Goal: Task Accomplishment & Management: Manage account settings

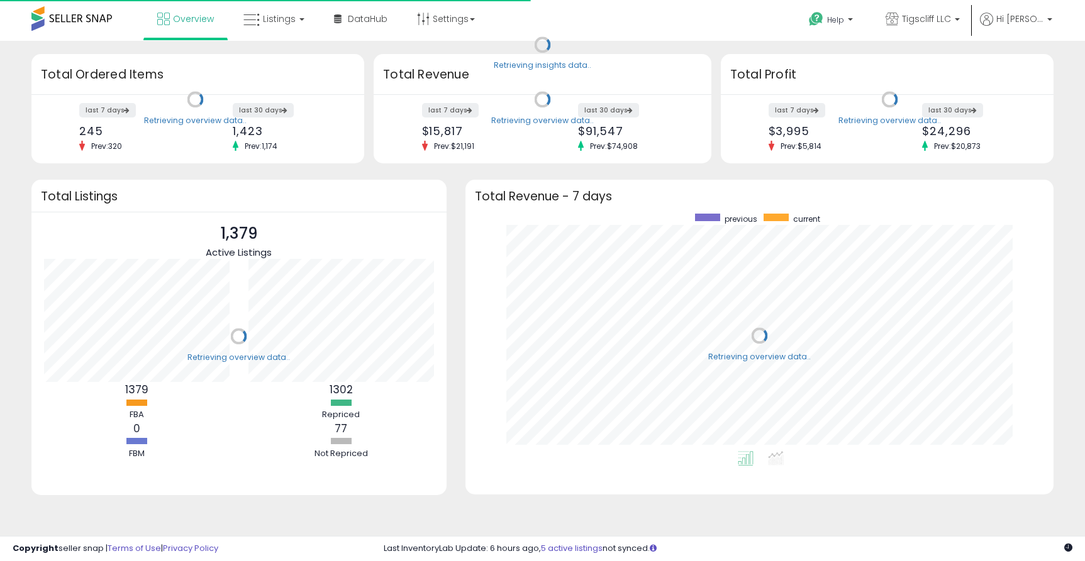
scroll to position [238, 563]
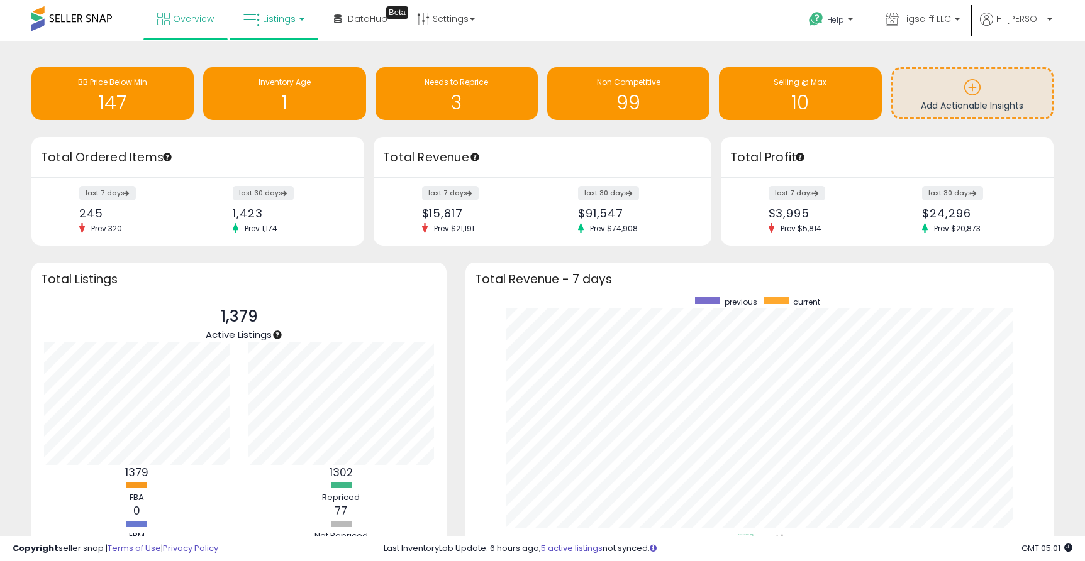
click at [273, 16] on span "Listings" at bounding box center [279, 19] width 33 height 13
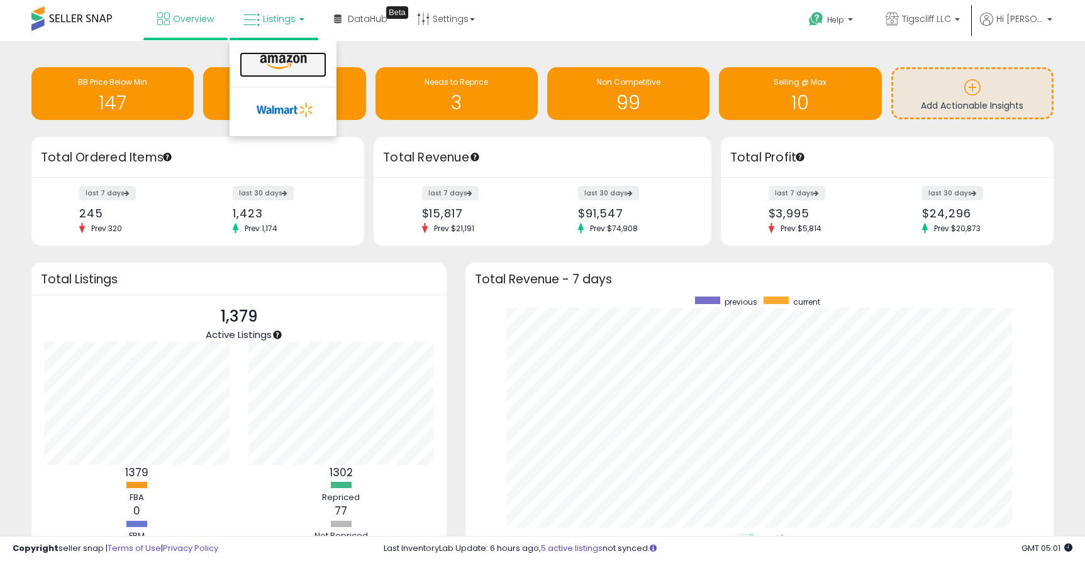
click at [279, 59] on icon at bounding box center [283, 62] width 55 height 16
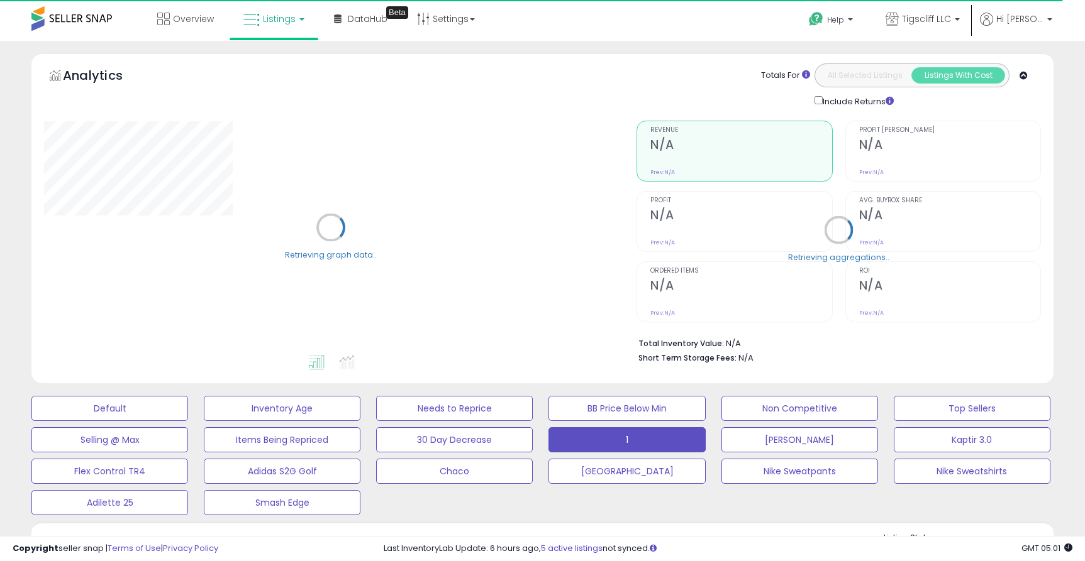
select select "**"
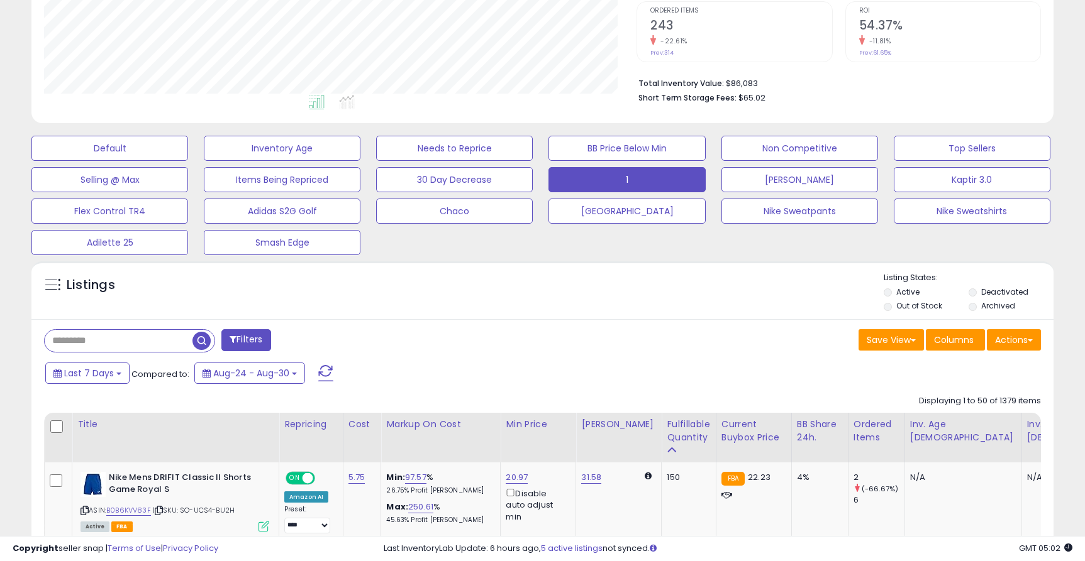
scroll to position [263, 0]
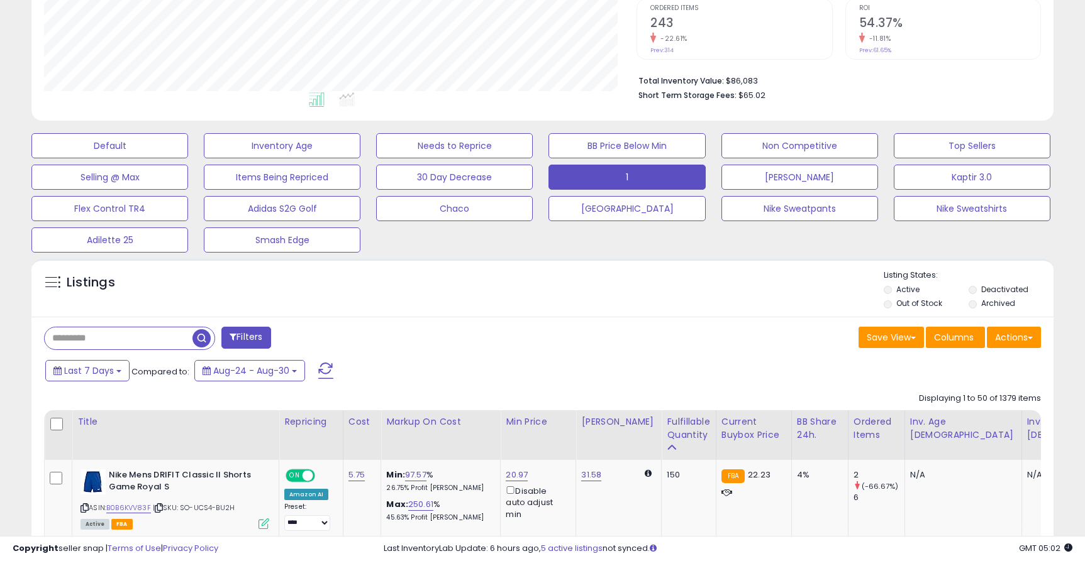
click at [121, 336] on input "text" at bounding box center [119, 339] width 148 height 22
paste input "**********"
type input "**********"
click at [306, 342] on span "button" at bounding box center [299, 338] width 18 height 18
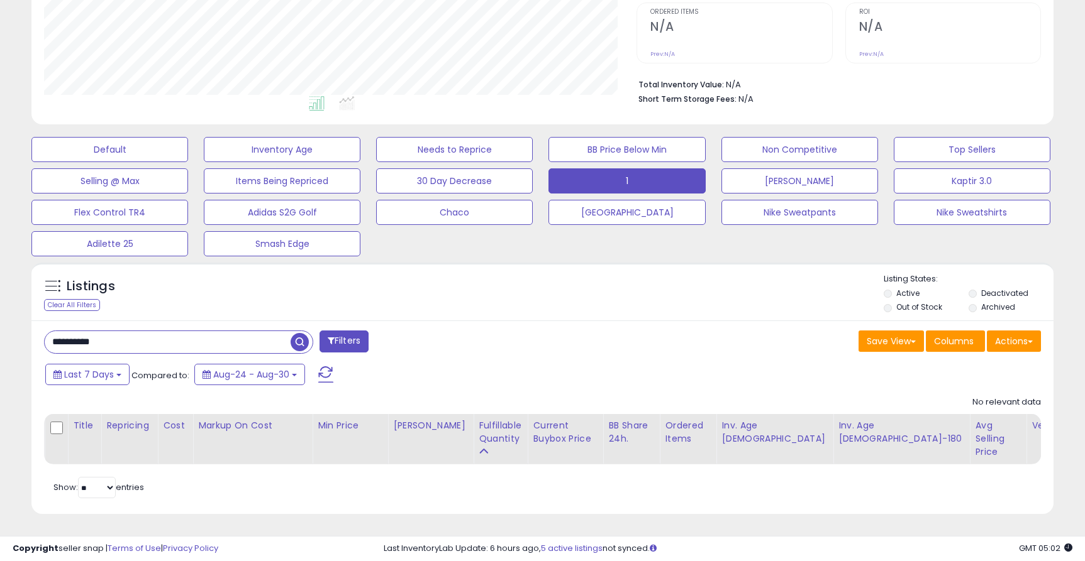
scroll to position [258, 592]
click at [302, 345] on span "button" at bounding box center [299, 342] width 18 height 18
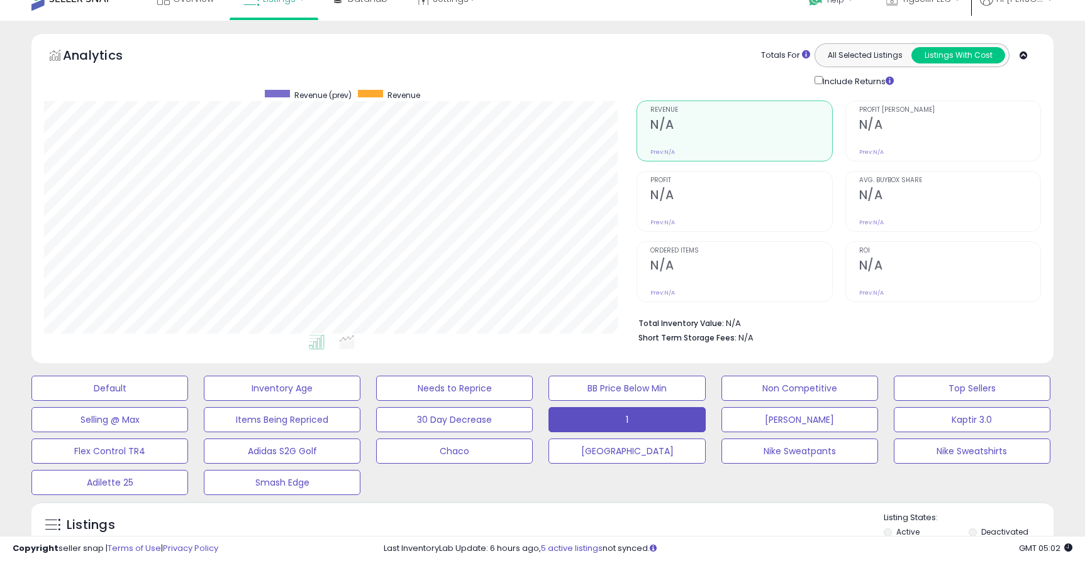
scroll to position [0, 0]
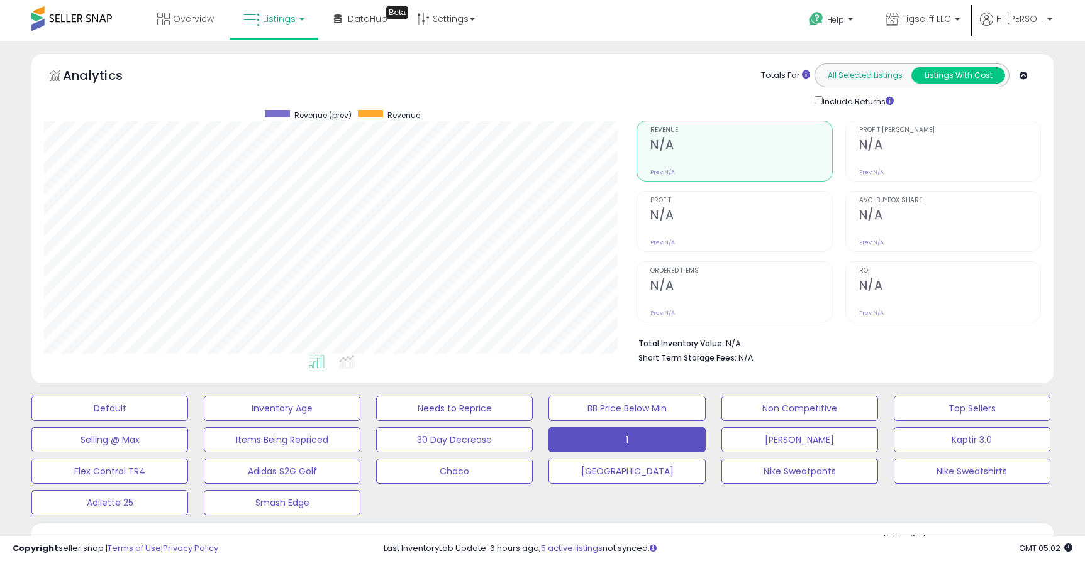
click at [841, 72] on button "All Selected Listings" at bounding box center [865, 75] width 94 height 16
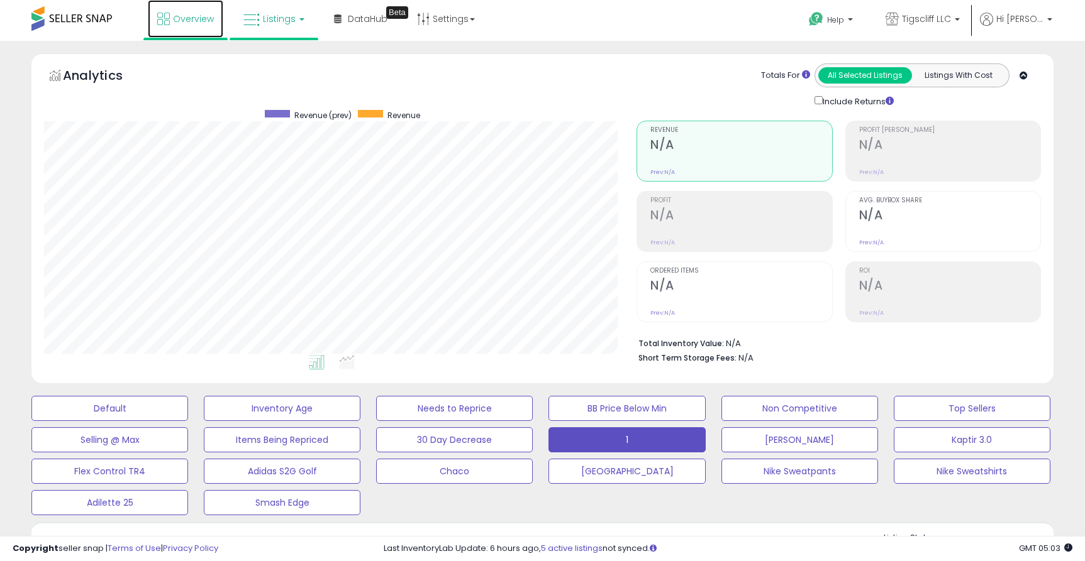
click at [180, 16] on span "Overview" at bounding box center [193, 19] width 41 height 13
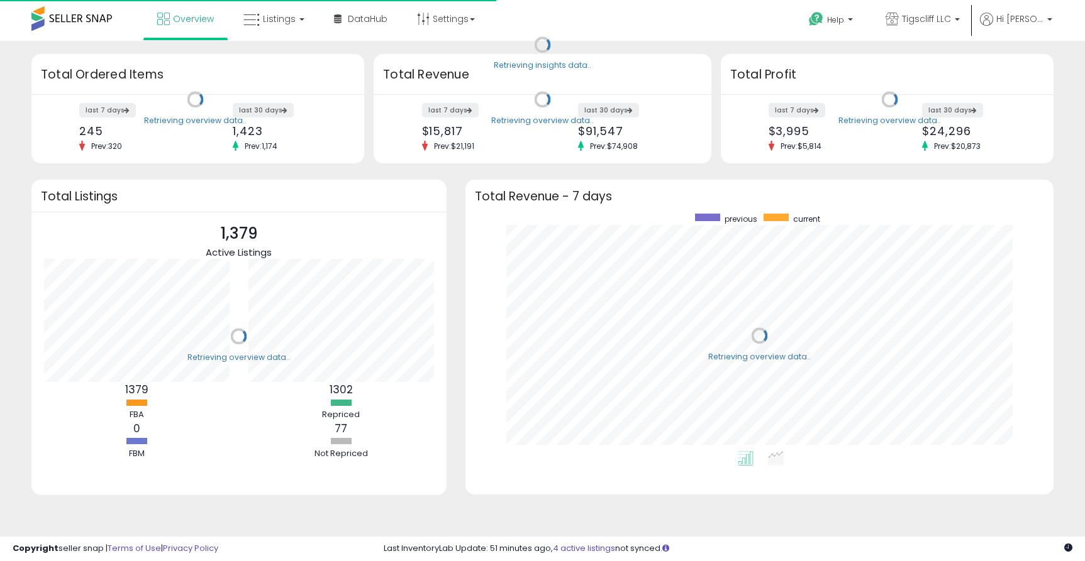
scroll to position [238, 563]
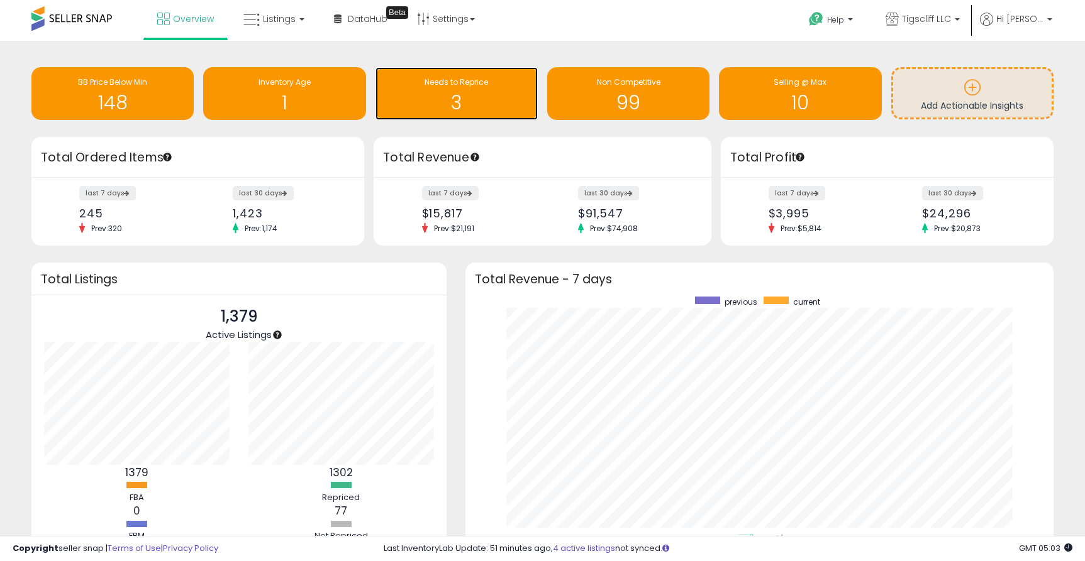
click at [433, 101] on h1 "3" at bounding box center [457, 102] width 150 height 21
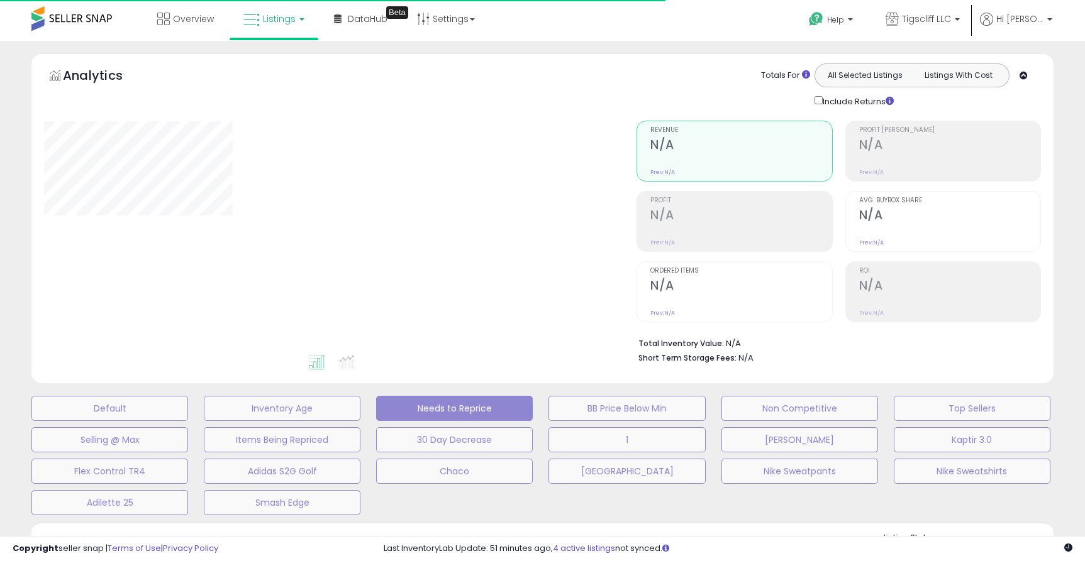
select select "**"
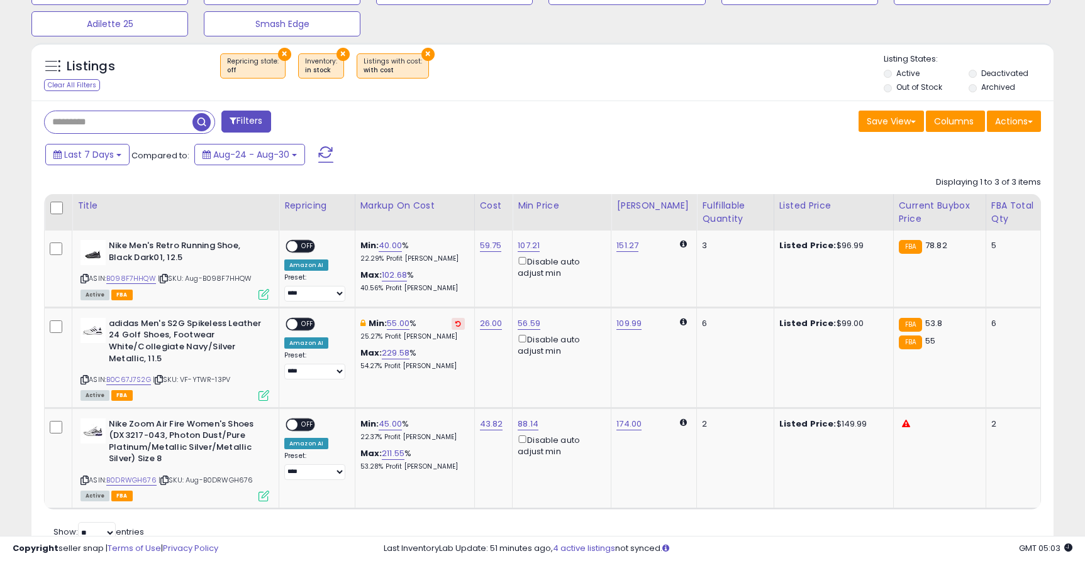
scroll to position [480, 0]
click at [299, 323] on span "OFF" at bounding box center [307, 323] width 20 height 11
click at [408, 320] on link "55.00" at bounding box center [398, 323] width 23 height 13
type input "*"
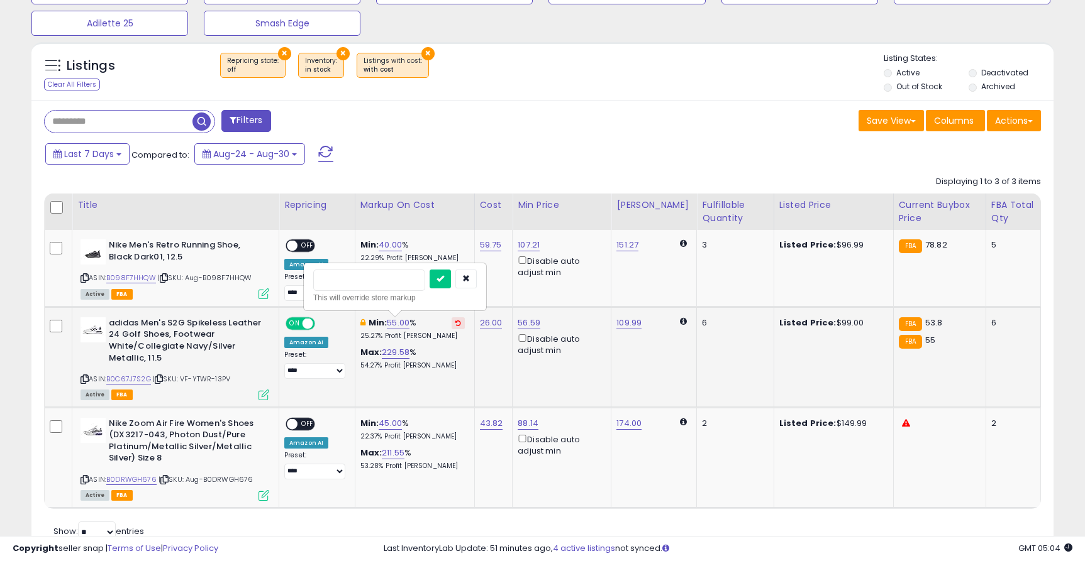
type input "**"
click button "submit" at bounding box center [439, 279] width 21 height 19
click at [131, 479] on link "B0DRWGH676" at bounding box center [131, 480] width 50 height 11
click at [296, 428] on div "ON OFF" at bounding box center [287, 424] width 30 height 11
click at [298, 421] on div "ON OFF" at bounding box center [287, 424] width 30 height 11
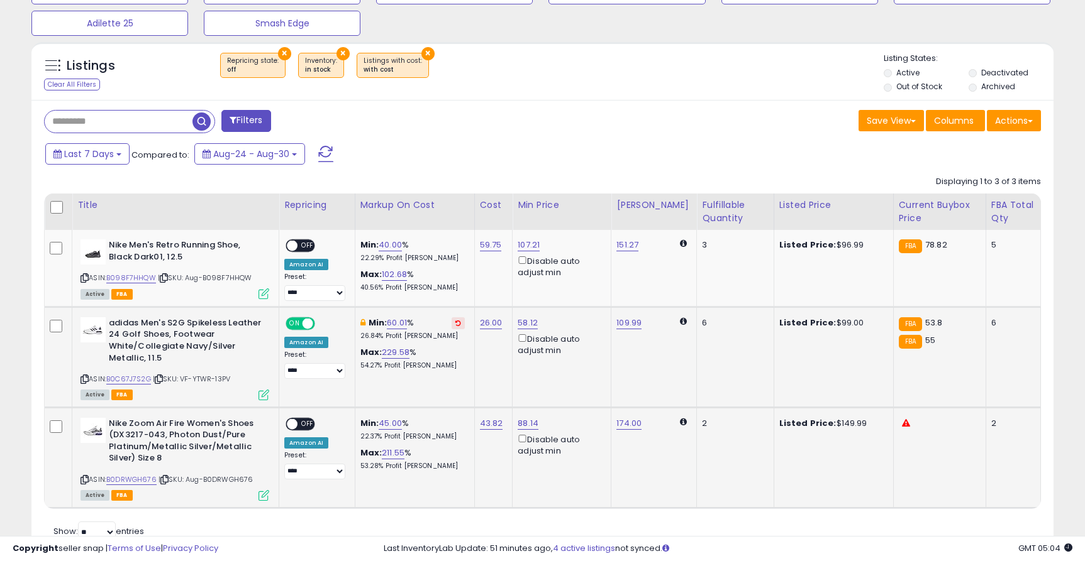
click at [296, 423] on span at bounding box center [292, 424] width 11 height 11
click at [635, 425] on link "174.00" at bounding box center [628, 423] width 25 height 13
type input "*"
type input "*****"
click button "submit" at bounding box center [673, 379] width 21 height 19
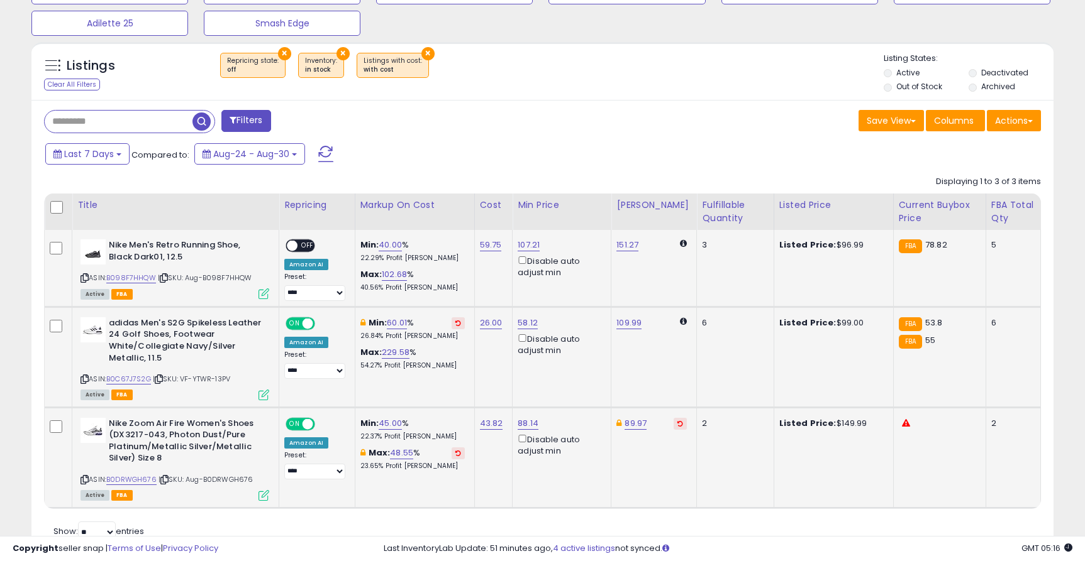
click at [299, 243] on span "OFF" at bounding box center [307, 246] width 20 height 11
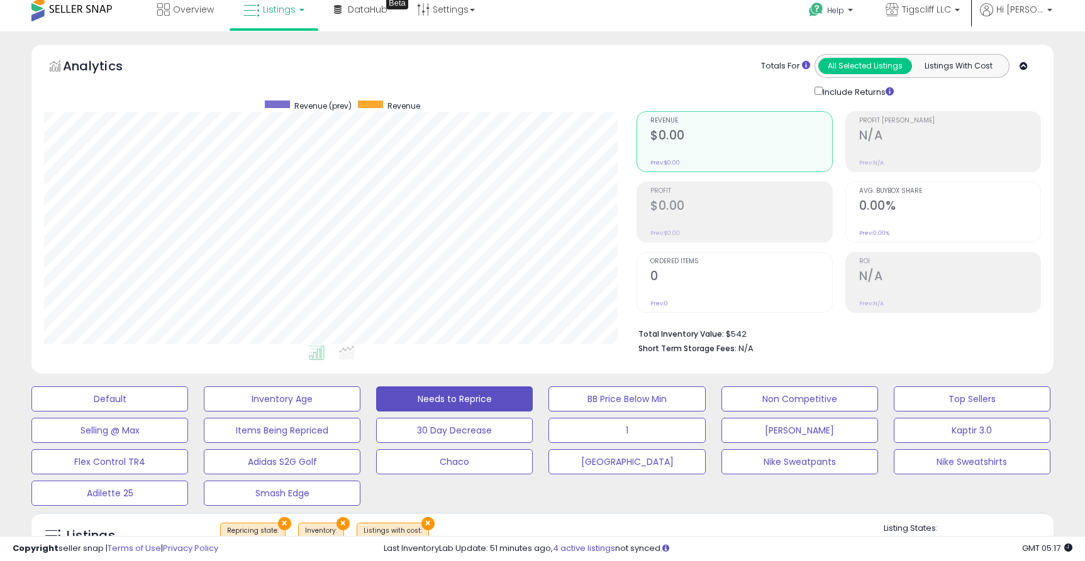
scroll to position [0, 0]
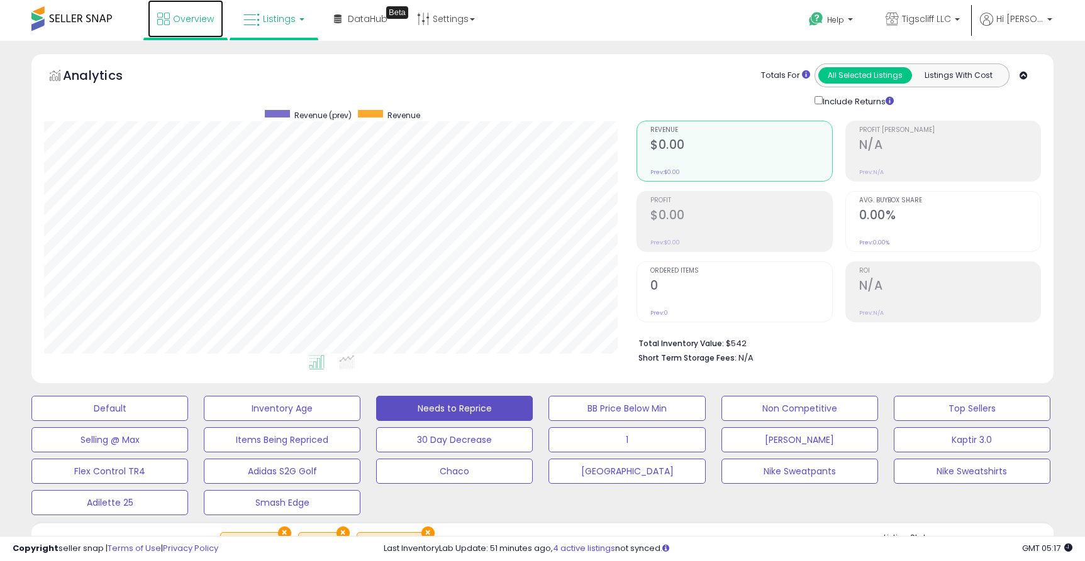
click at [191, 18] on span "Overview" at bounding box center [193, 19] width 41 height 13
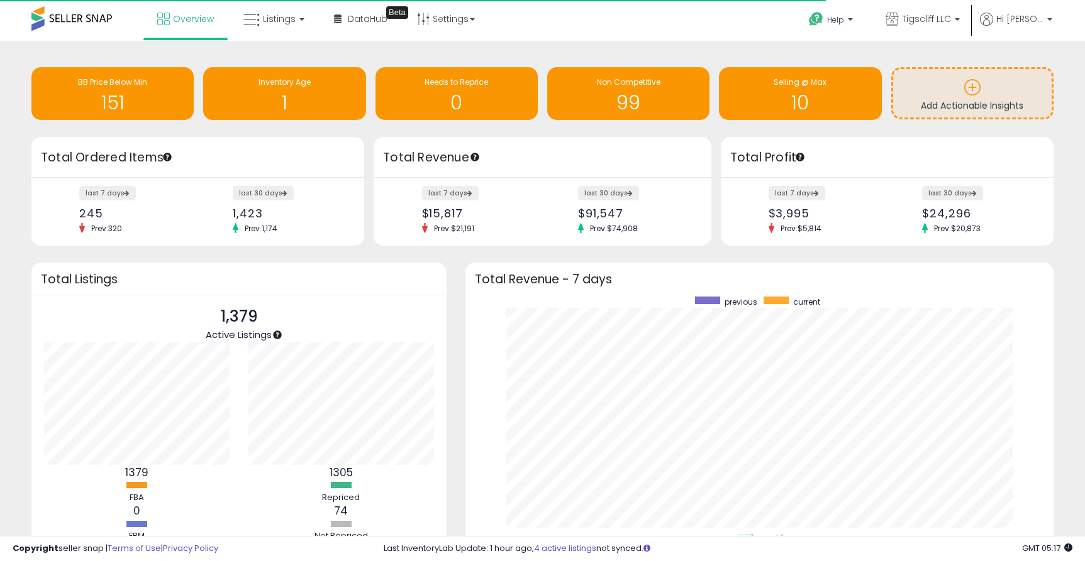
scroll to position [238, 563]
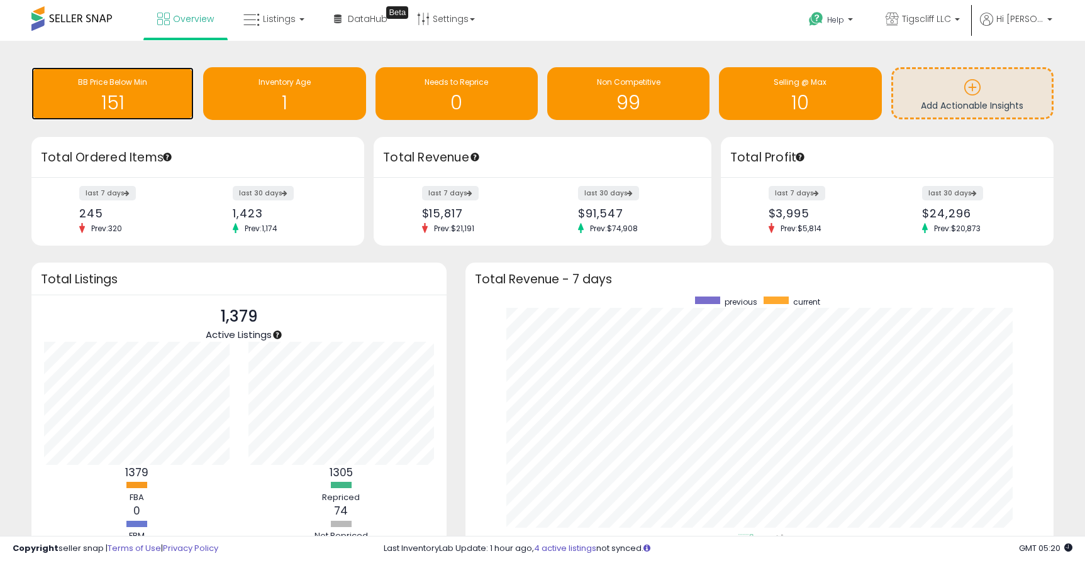
click at [131, 92] on h1 "151" at bounding box center [113, 102] width 150 height 21
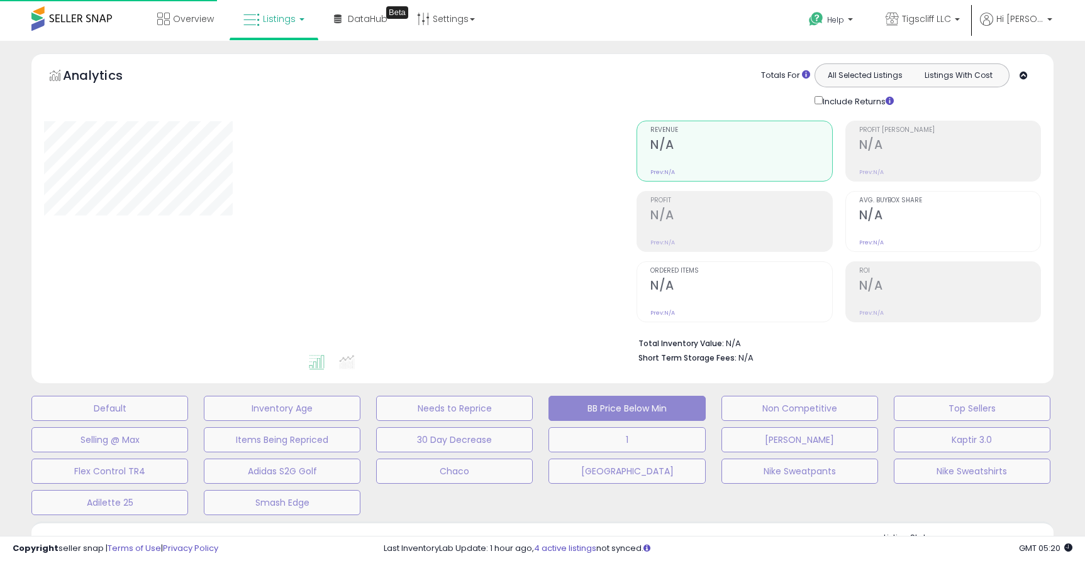
select select "**"
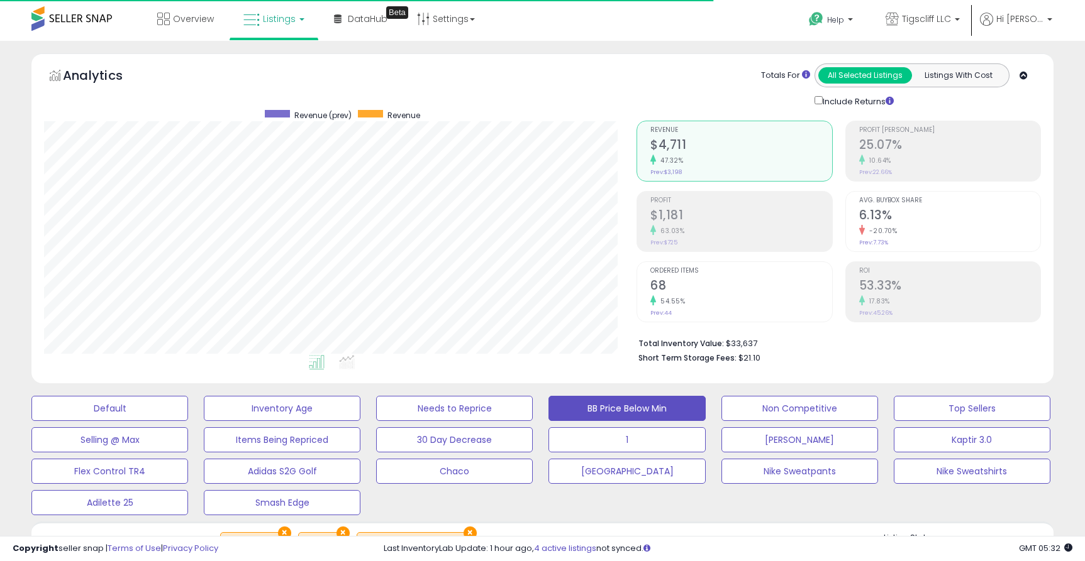
scroll to position [258, 592]
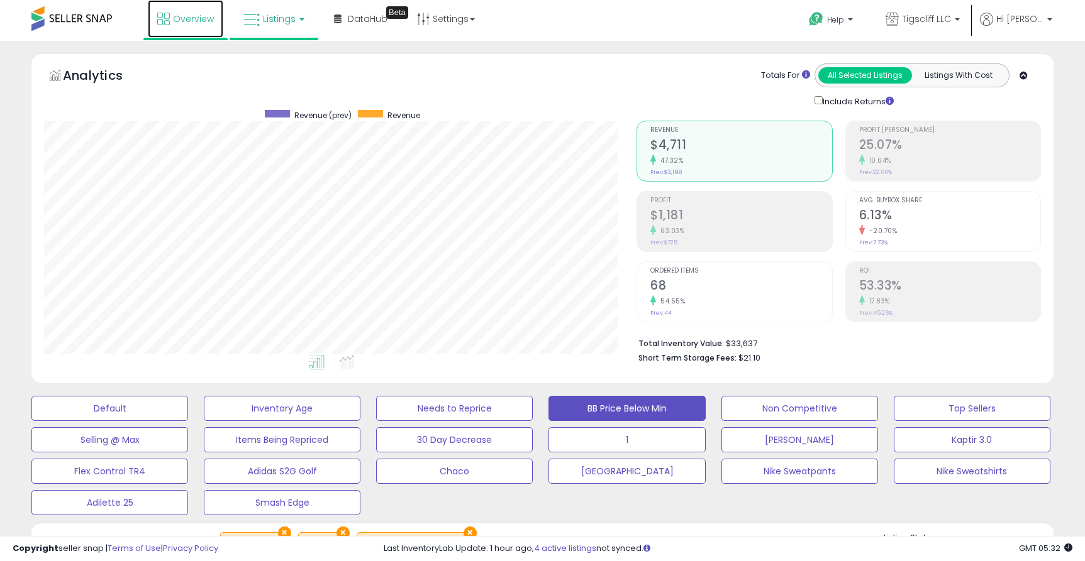
click at [162, 13] on icon at bounding box center [163, 19] width 13 height 13
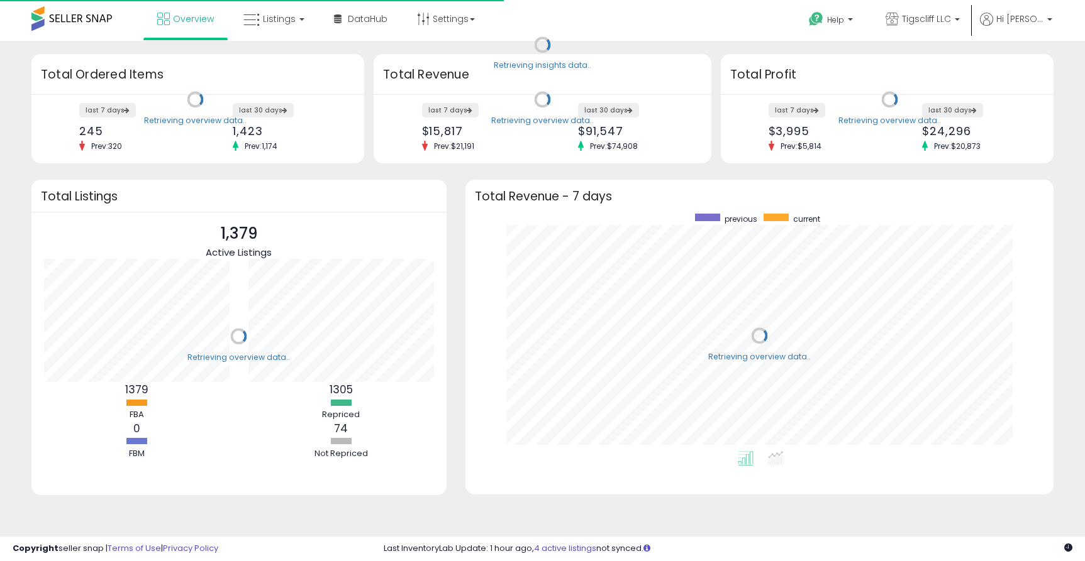
scroll to position [238, 563]
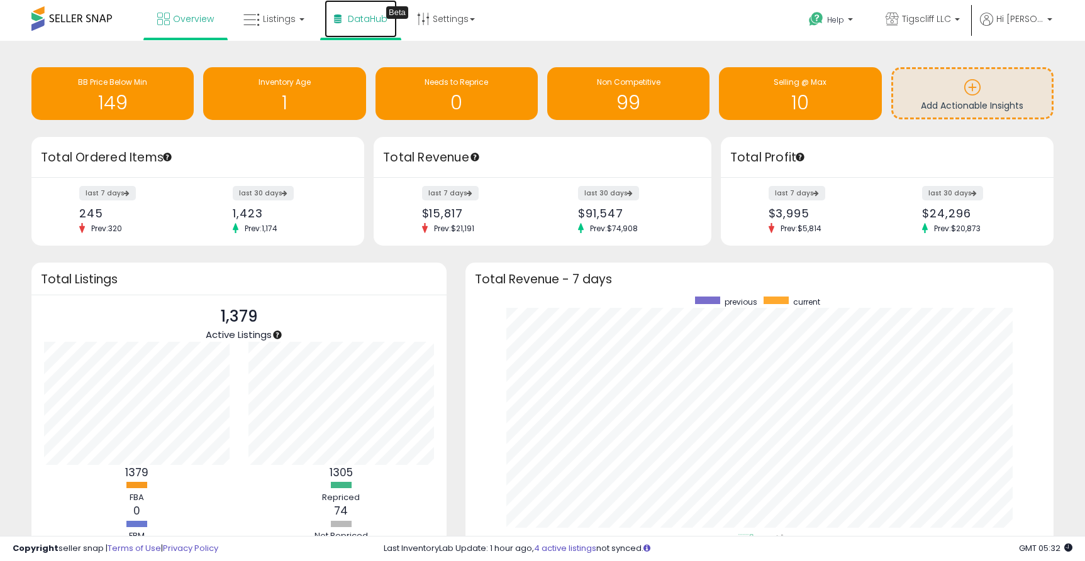
click at [371, 19] on span "DataHub" at bounding box center [368, 19] width 40 height 13
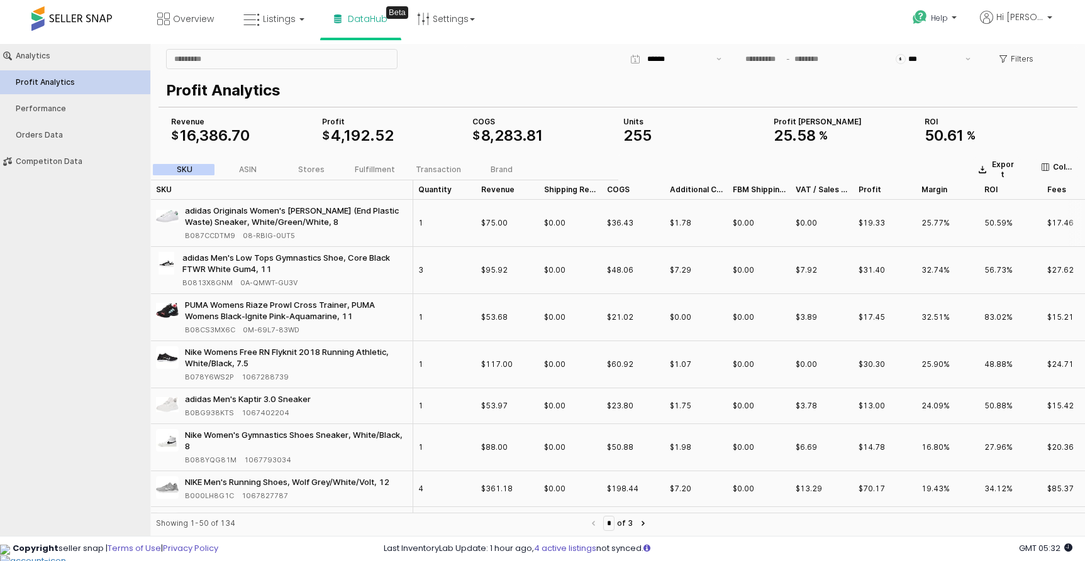
scroll to position [0, 20]
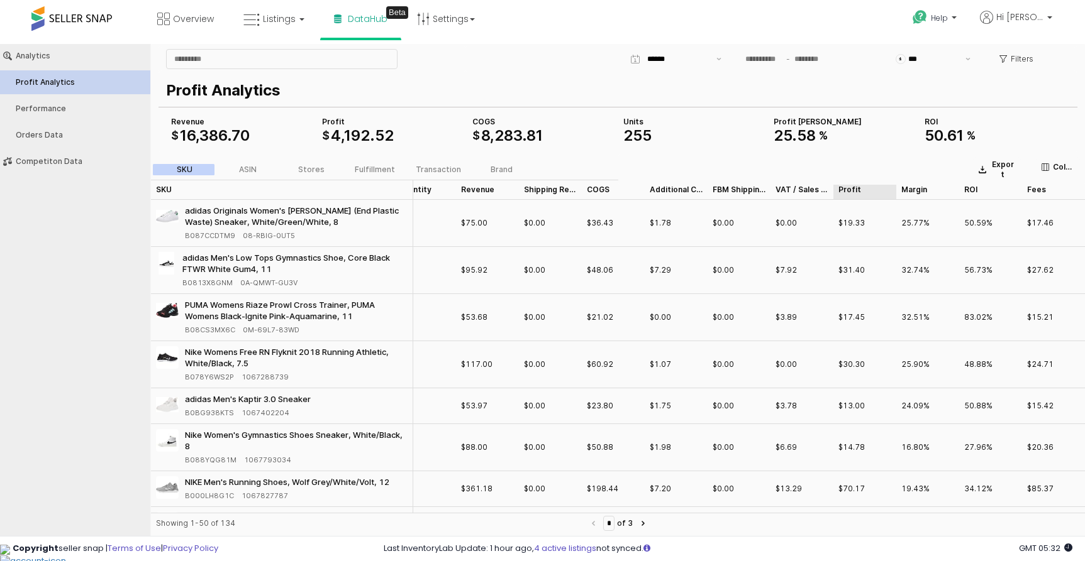
click at [854, 188] on div "Profit Profit" at bounding box center [864, 190] width 63 height 20
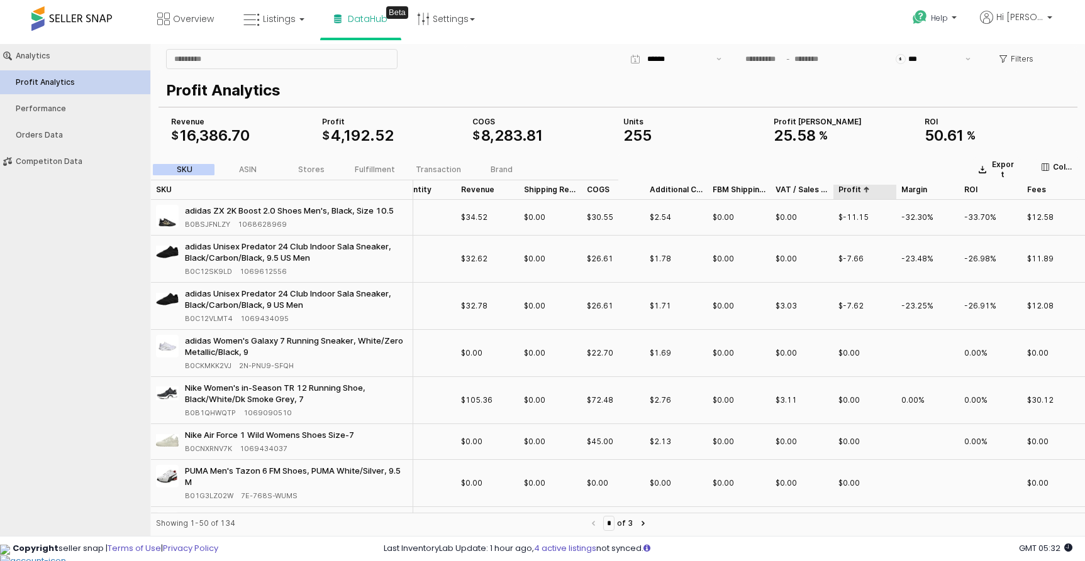
click at [854, 188] on div "Profit Profit" at bounding box center [864, 190] width 63 height 20
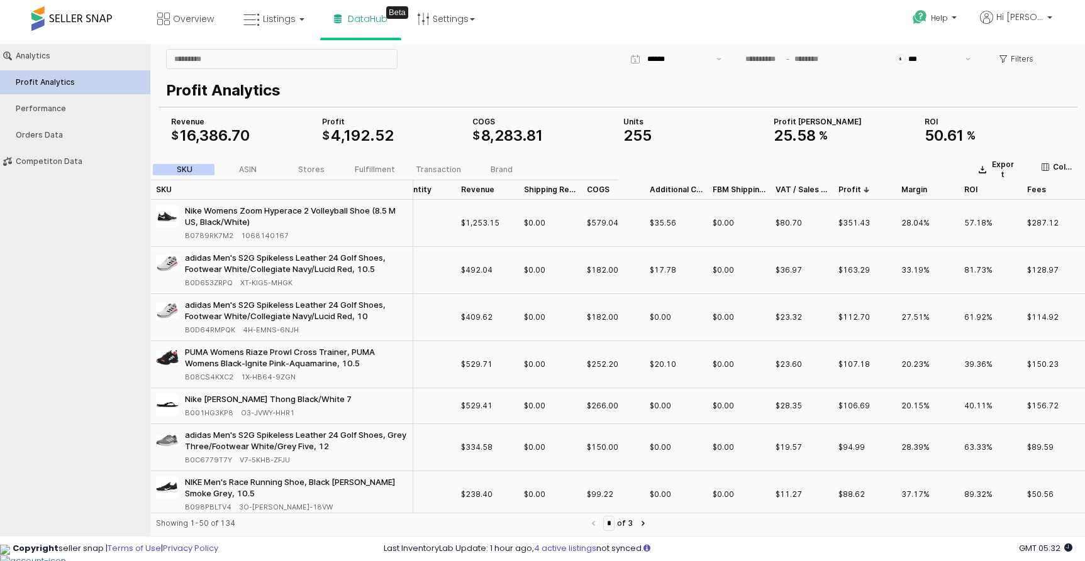
scroll to position [0, 0]
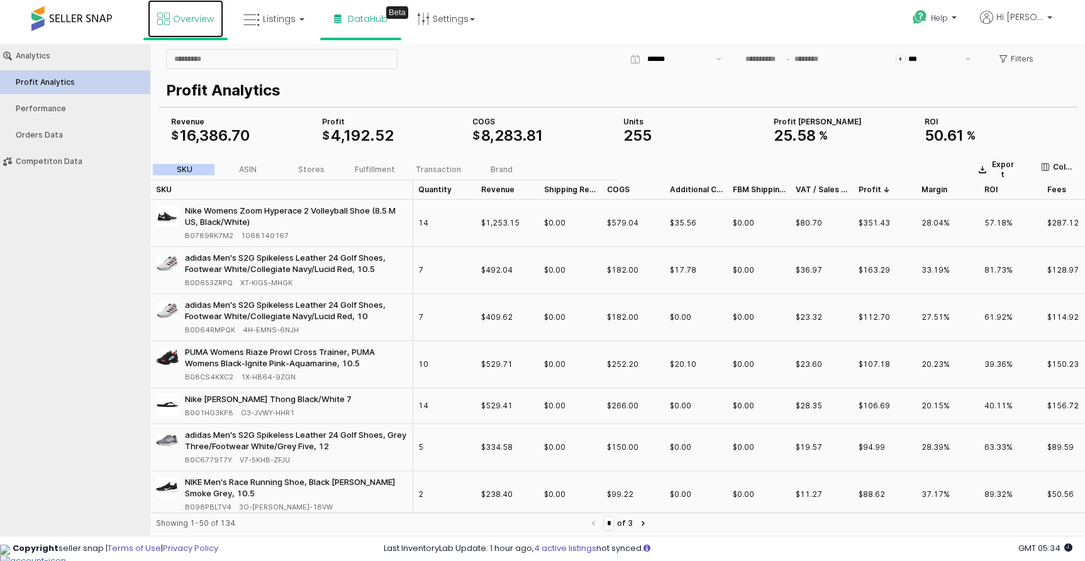
click at [197, 19] on span "Overview" at bounding box center [193, 19] width 41 height 13
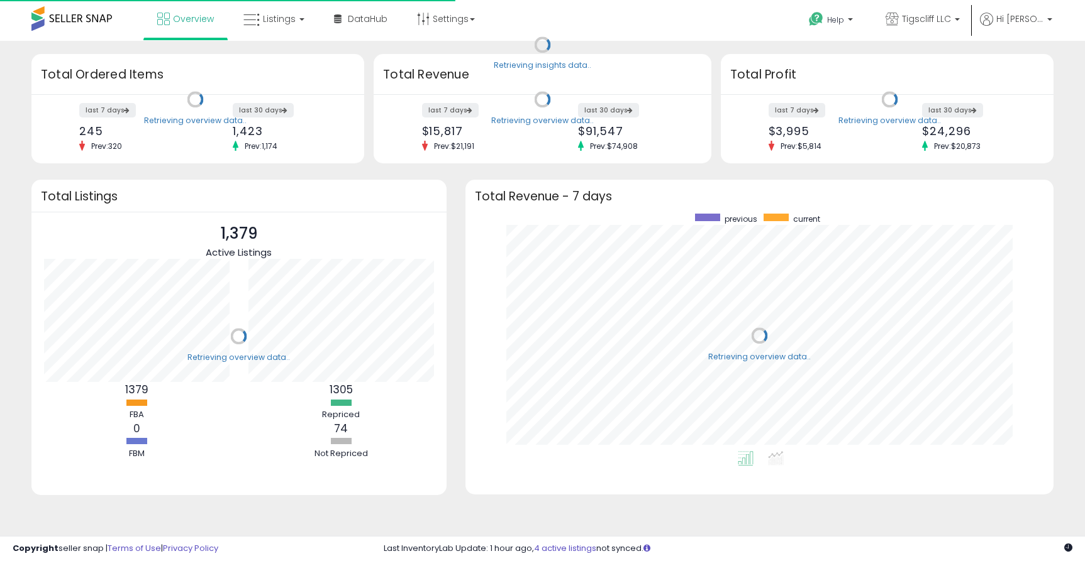
scroll to position [238, 563]
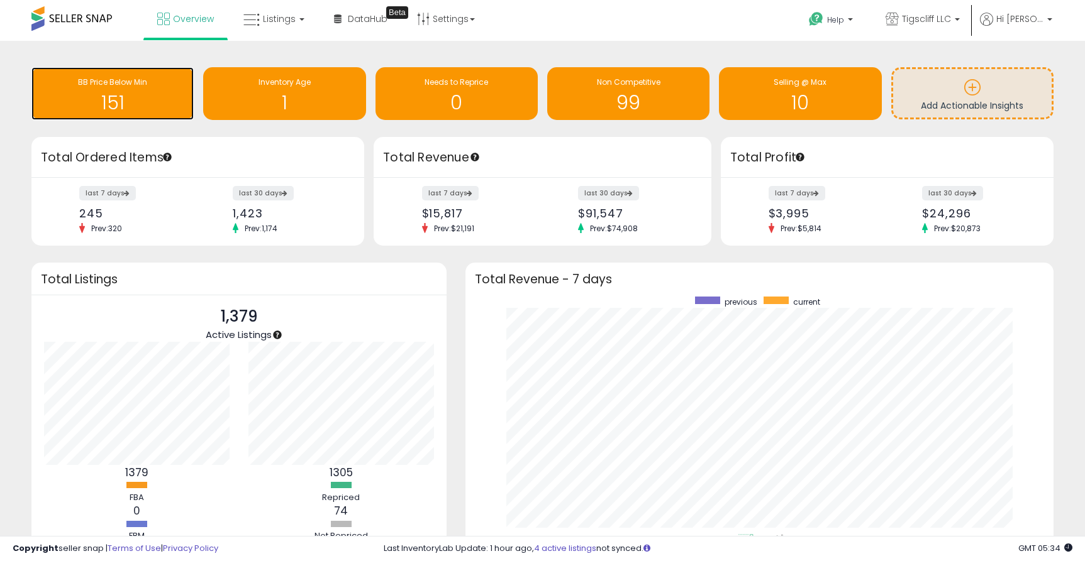
click at [135, 114] on div "BB Price Below Min 151" at bounding box center [112, 93] width 162 height 53
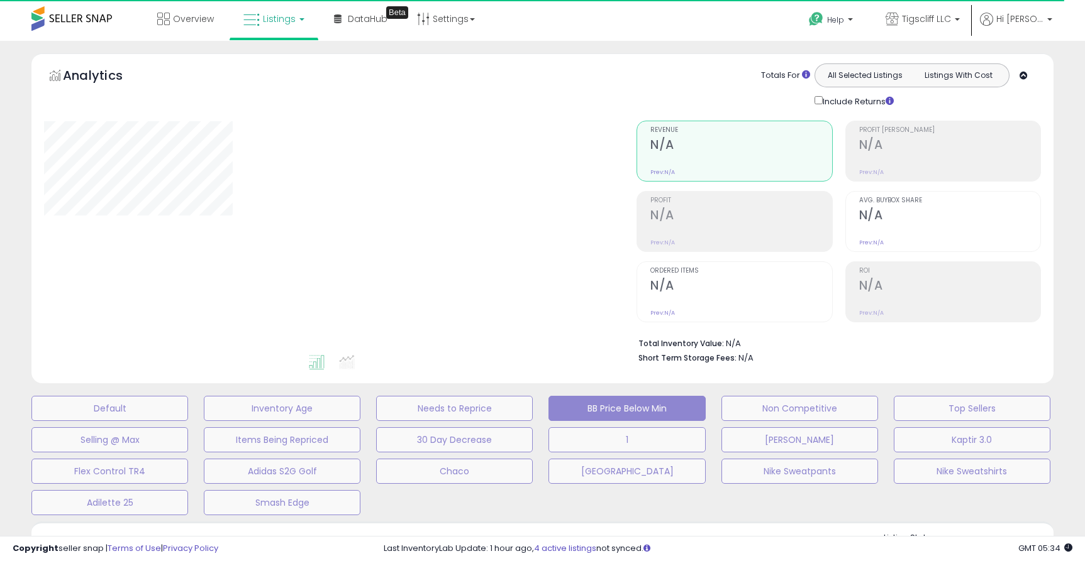
select select "**"
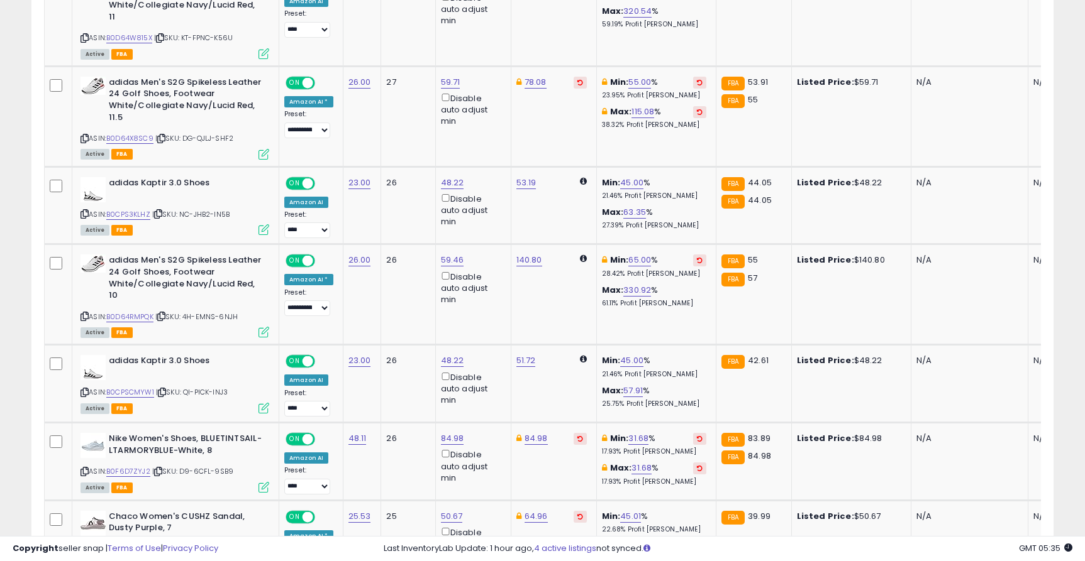
scroll to position [957, 0]
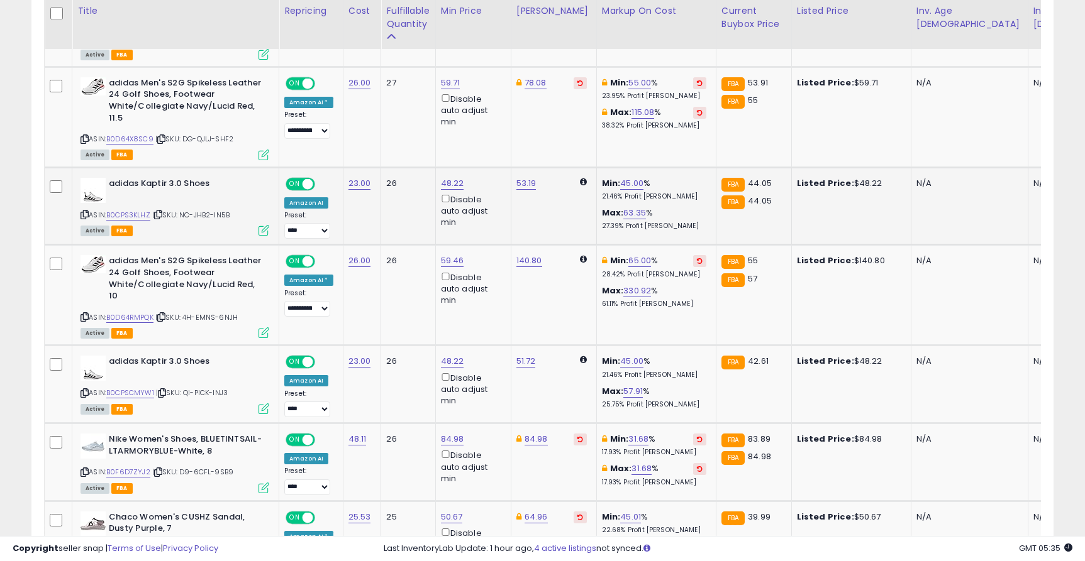
click at [136, 197] on div "ASIN: B0CPS3KLHZ | SKU: NC-JHB2-IN5B Active FBA" at bounding box center [174, 206] width 189 height 57
click at [135, 210] on link "B0CPS3KLHZ" at bounding box center [128, 215] width 44 height 11
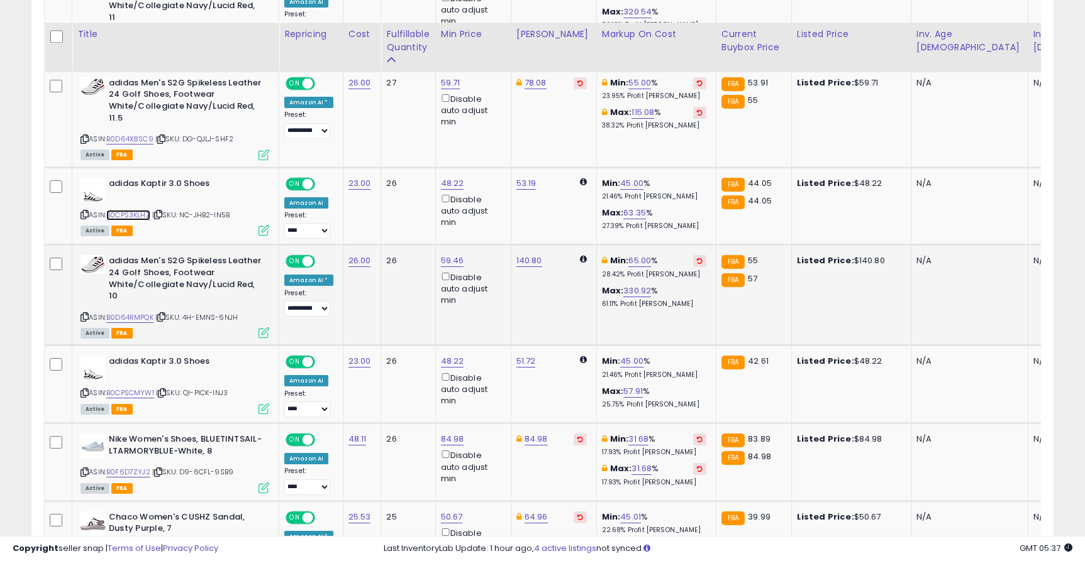
scroll to position [1022, 0]
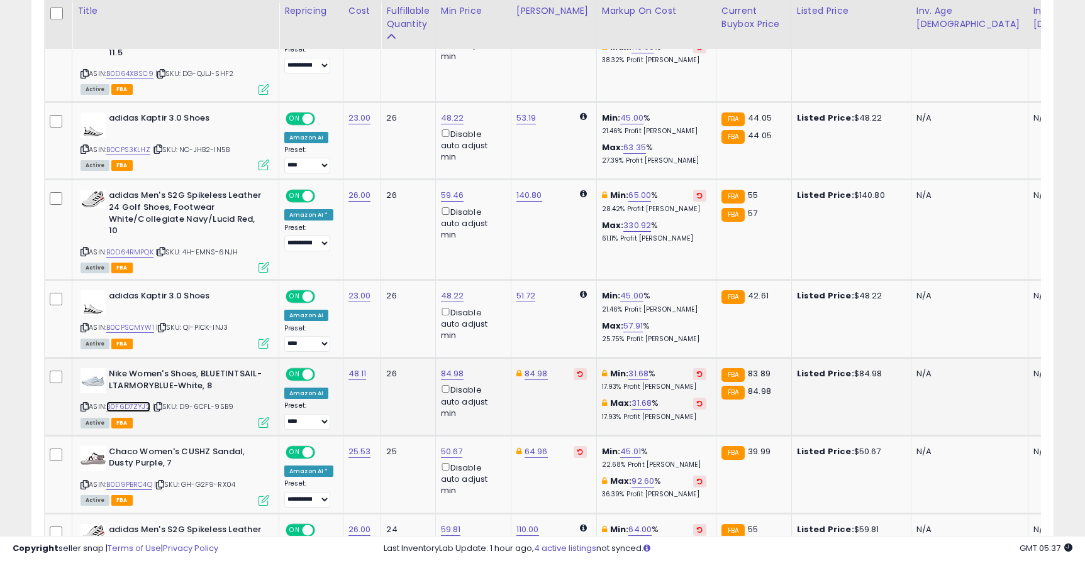
click at [140, 402] on link "B0F6D7ZYJ2" at bounding box center [128, 407] width 44 height 11
click at [448, 368] on link "84.98" at bounding box center [452, 374] width 23 height 13
type input "*****"
click button "submit" at bounding box center [488, 318] width 21 height 19
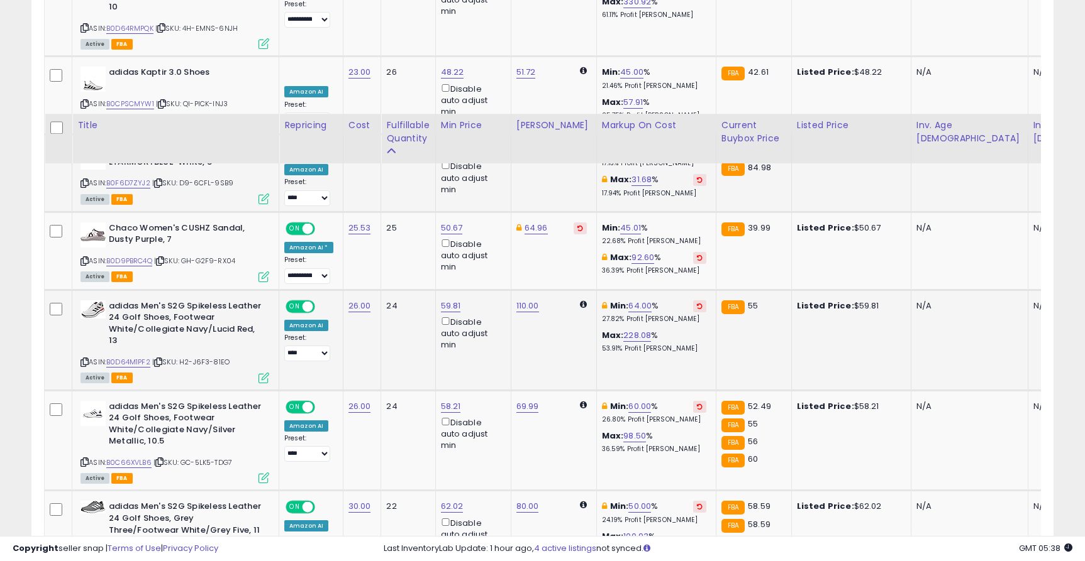
scroll to position [1369, 0]
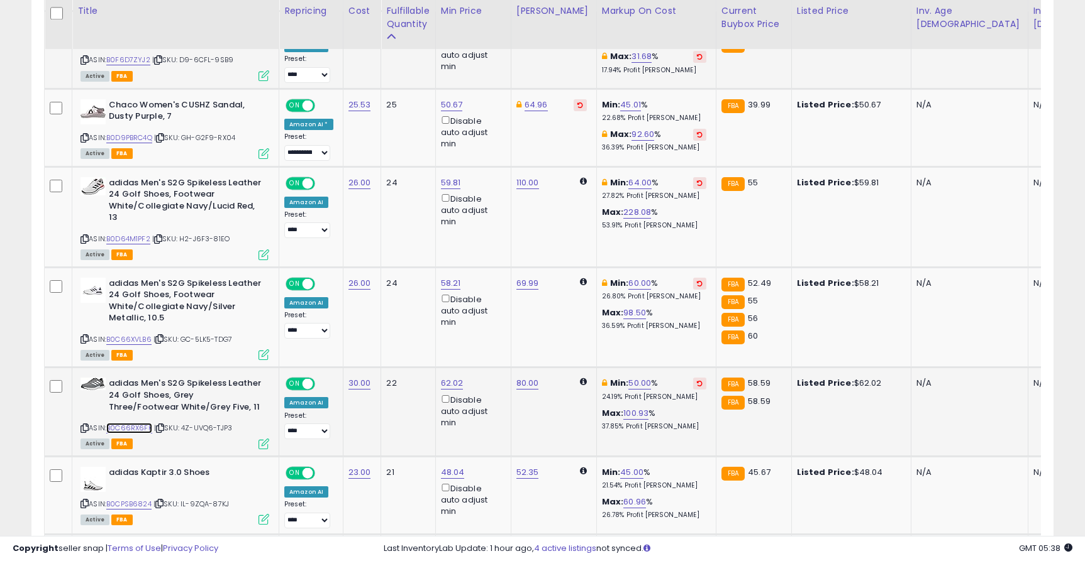
click at [130, 423] on link "B0C66RX6FK" at bounding box center [129, 428] width 46 height 11
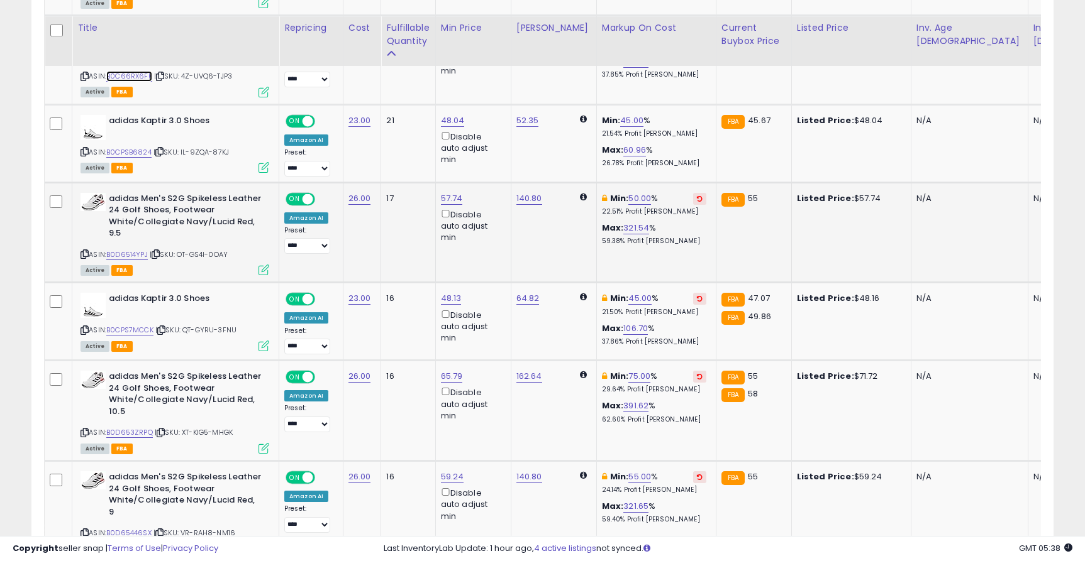
scroll to position [1738, 0]
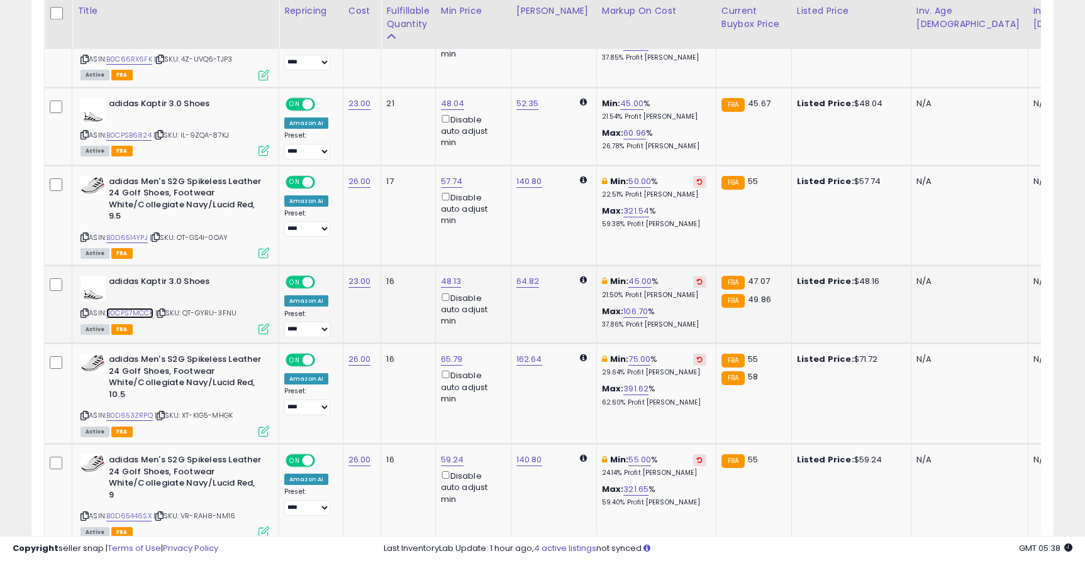
click at [125, 308] on link "B0CPS7MCCK" at bounding box center [129, 313] width 47 height 11
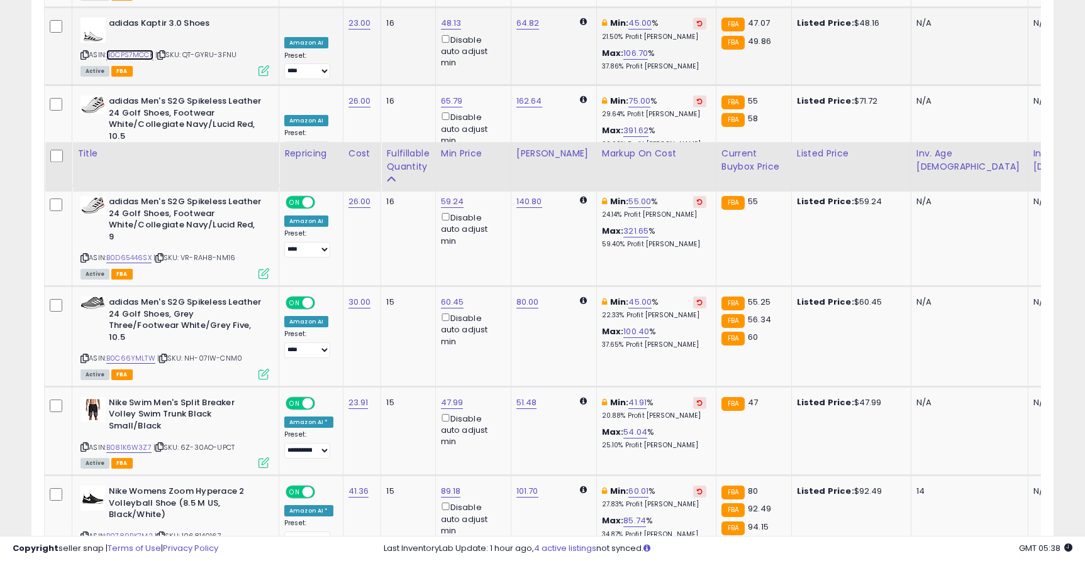
scroll to position [2140, 0]
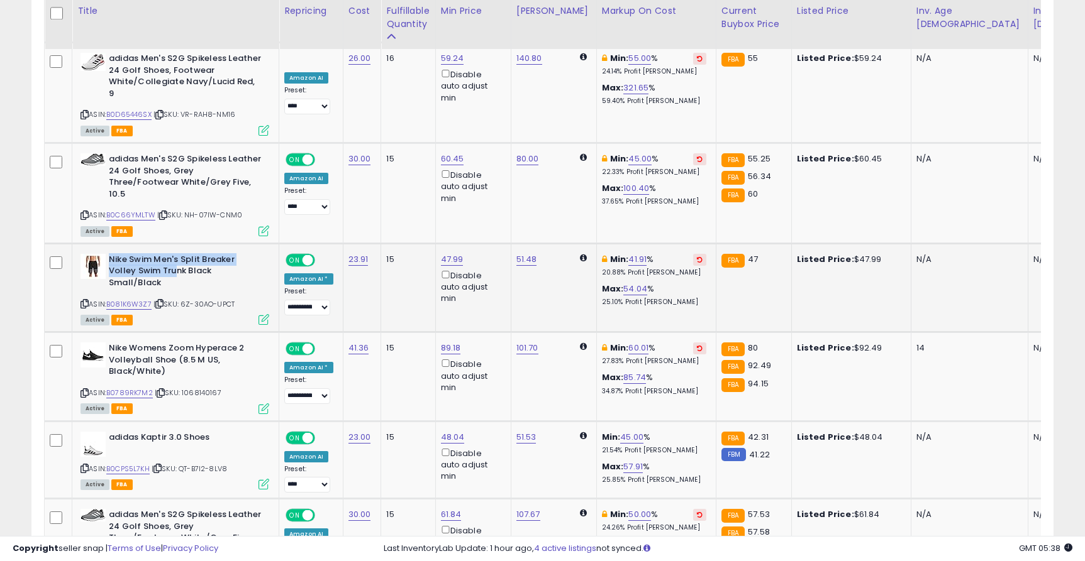
drag, startPoint x: 111, startPoint y: 224, endPoint x: 177, endPoint y: 233, distance: 67.2
click at [177, 254] on b "Nike Swim Men's Split Breaker Volley Swim Trunk Black Small/Black" at bounding box center [185, 273] width 153 height 38
click at [195, 254] on b "Nike Swim Men's Split Breaker Volley Swim Trunk Black Small/Black" at bounding box center [185, 273] width 153 height 38
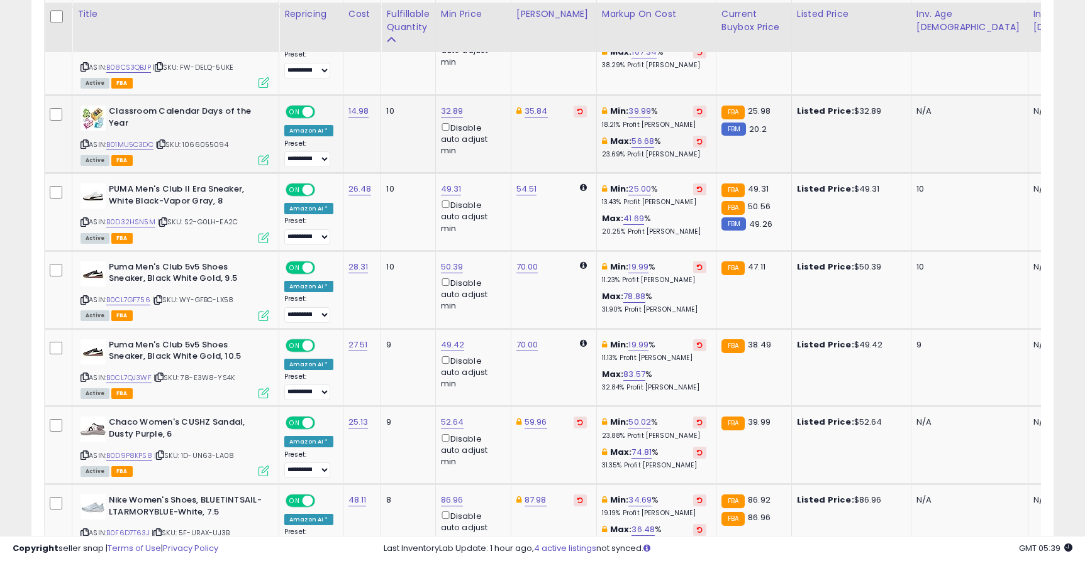
scroll to position [3249, 0]
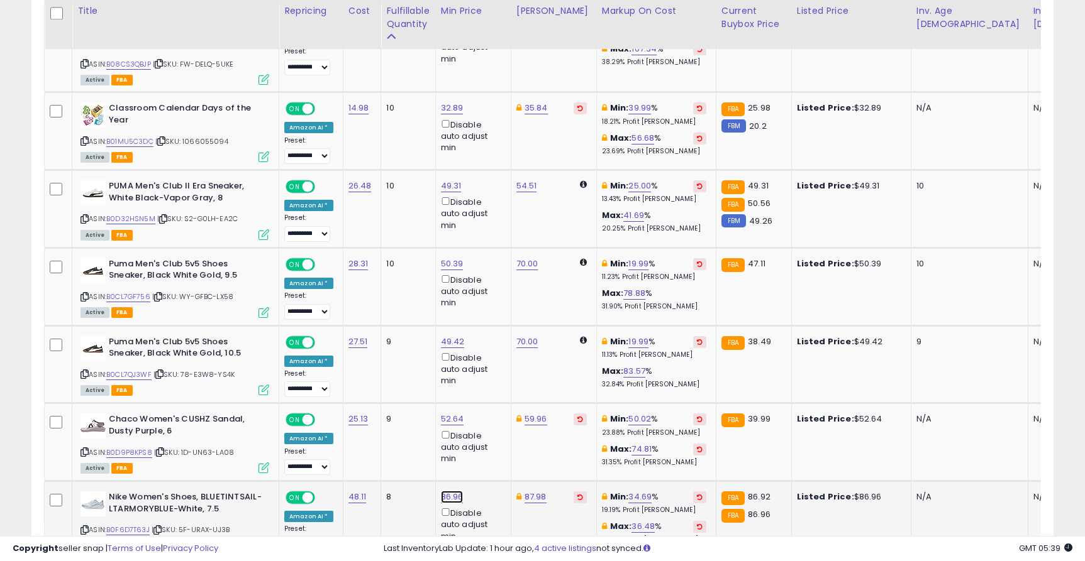
click at [456, 491] on link "86.96" at bounding box center [452, 497] width 23 height 13
type input "*****"
click button "submit" at bounding box center [488, 395] width 21 height 19
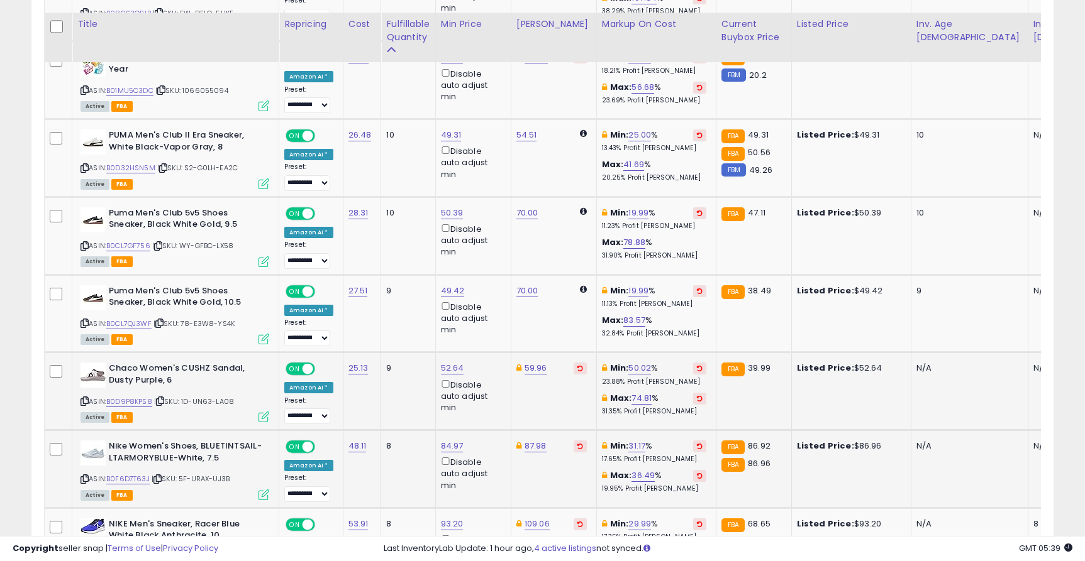
scroll to position [3313, 0]
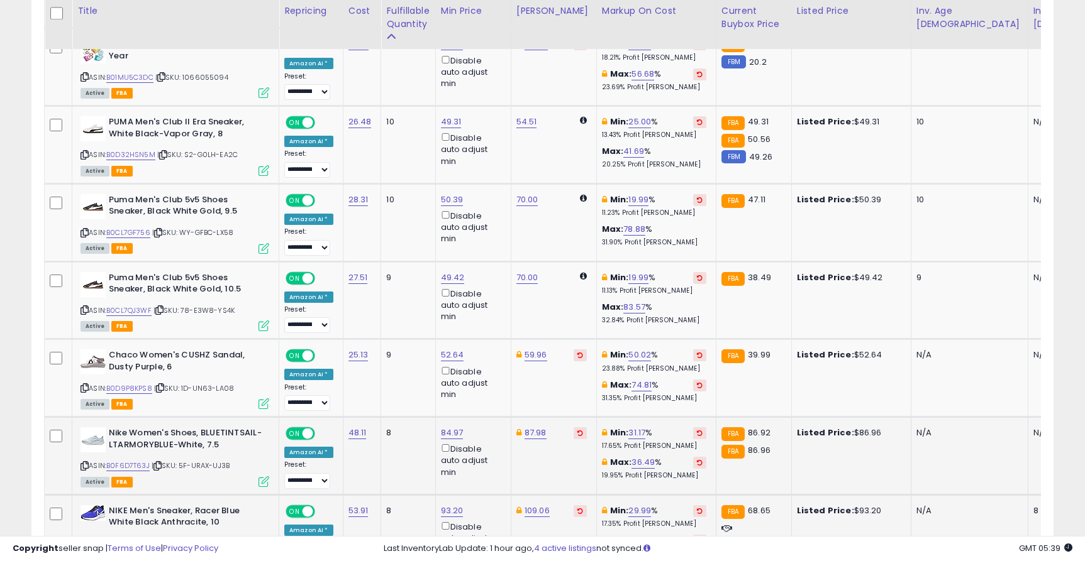
click at [143, 539] on link "B0B5ZDQJ3B" at bounding box center [128, 544] width 44 height 11
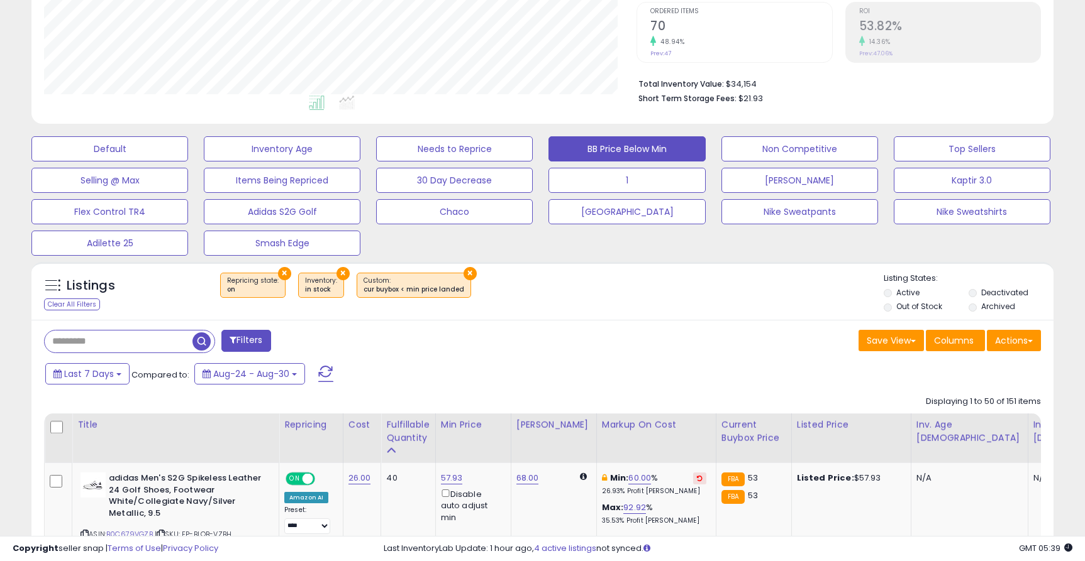
scroll to position [310, 0]
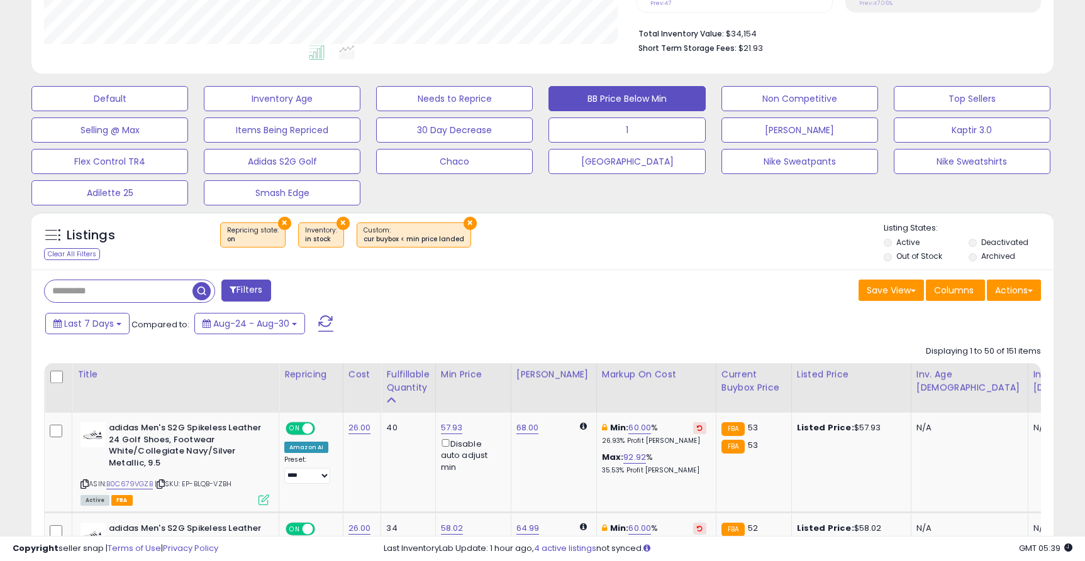
click at [119, 280] on input "text" at bounding box center [119, 291] width 148 height 22
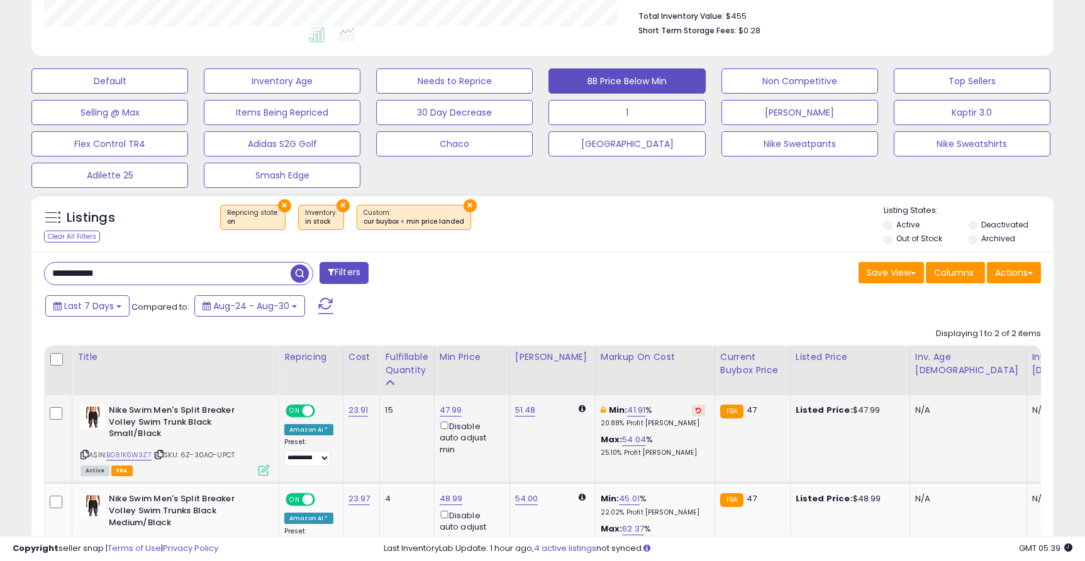
scroll to position [436, 0]
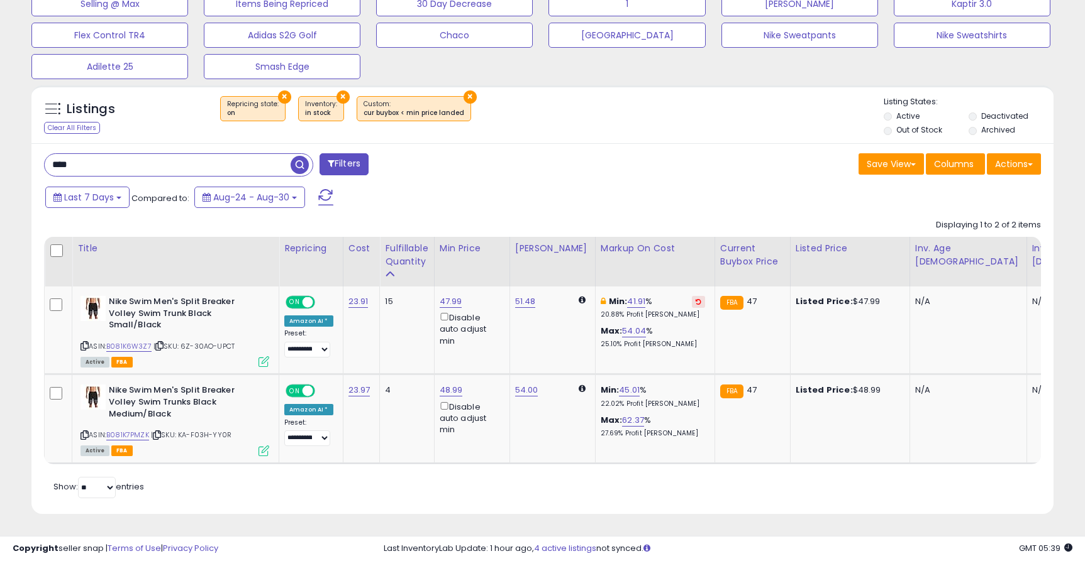
type input "****"
click at [463, 96] on button "×" at bounding box center [469, 97] width 13 height 13
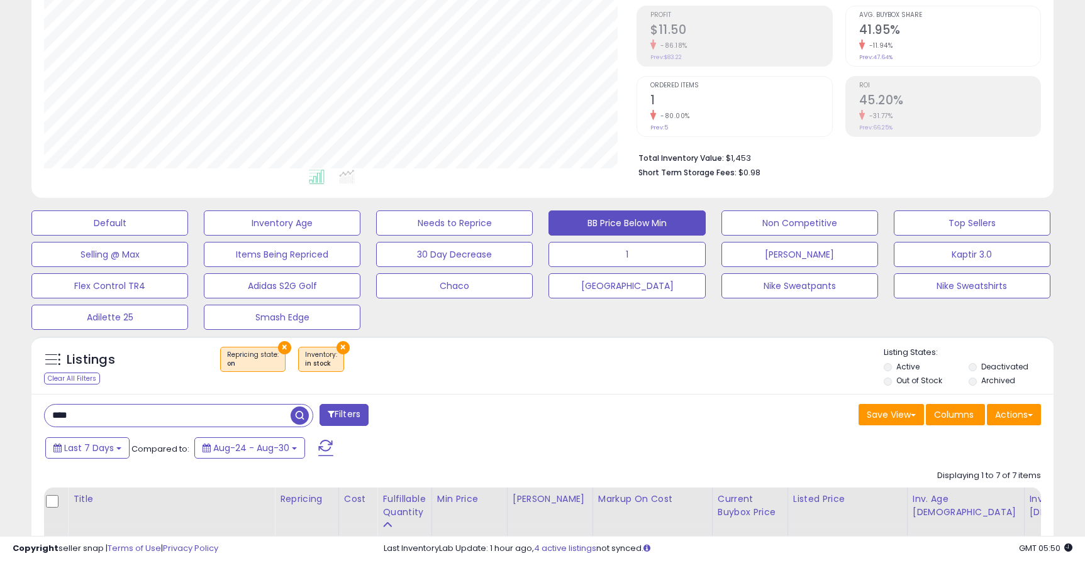
scroll to position [201, 0]
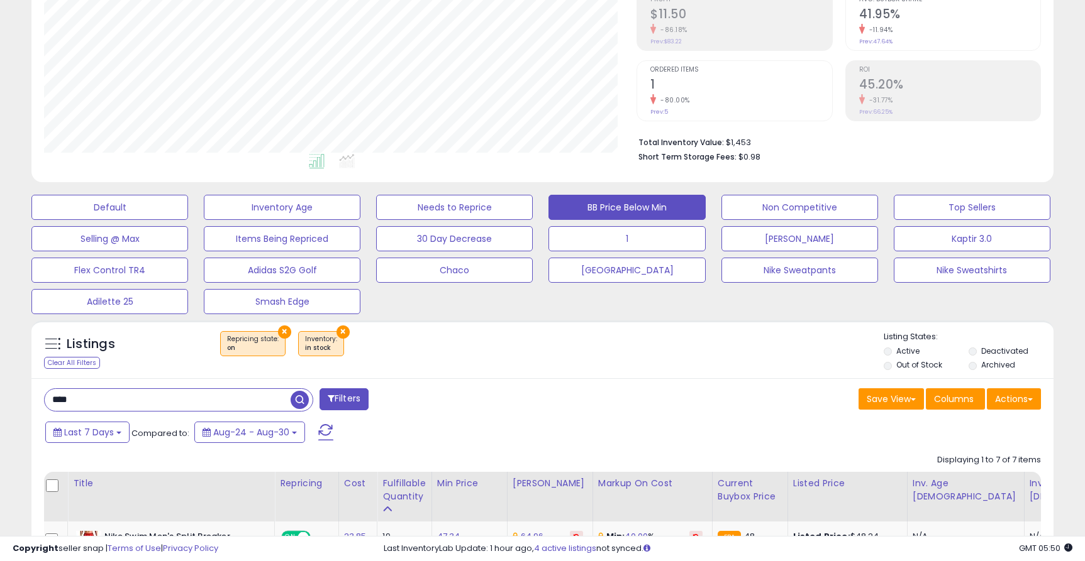
click at [338, 326] on button "×" at bounding box center [342, 332] width 13 height 13
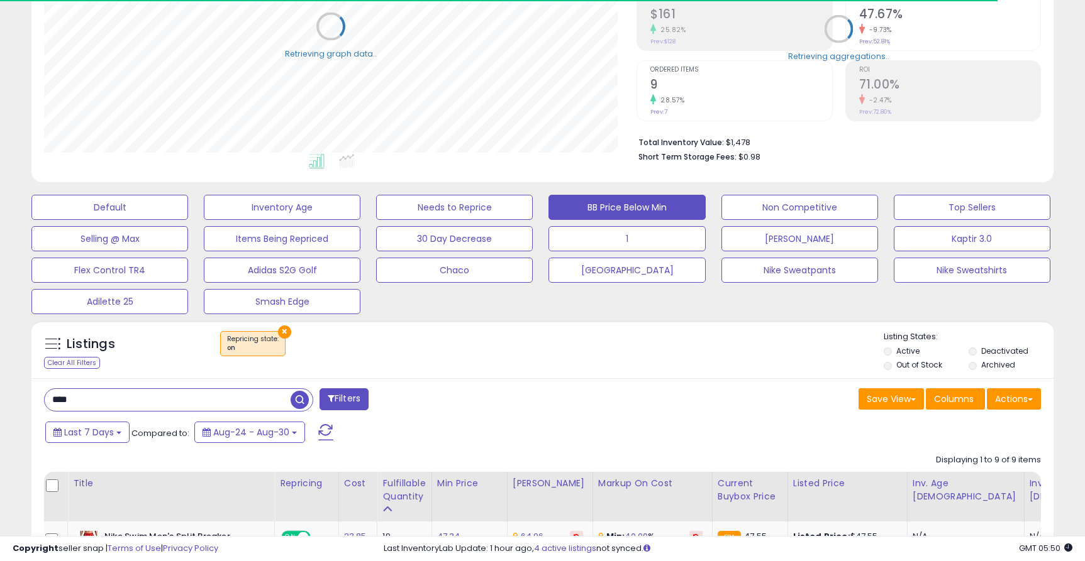
click at [282, 329] on button "×" at bounding box center [284, 332] width 13 height 13
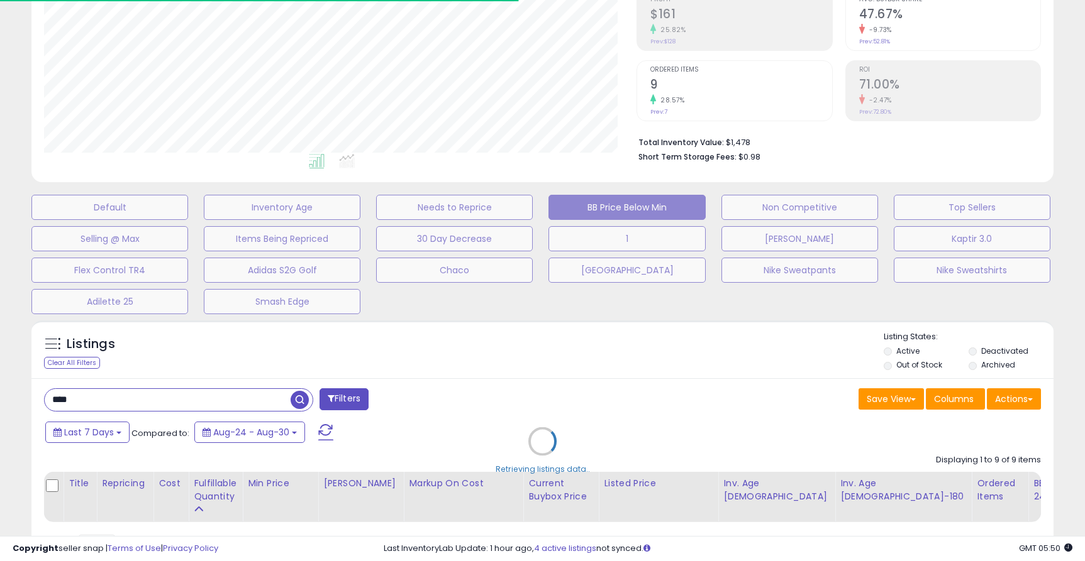
scroll to position [258, 592]
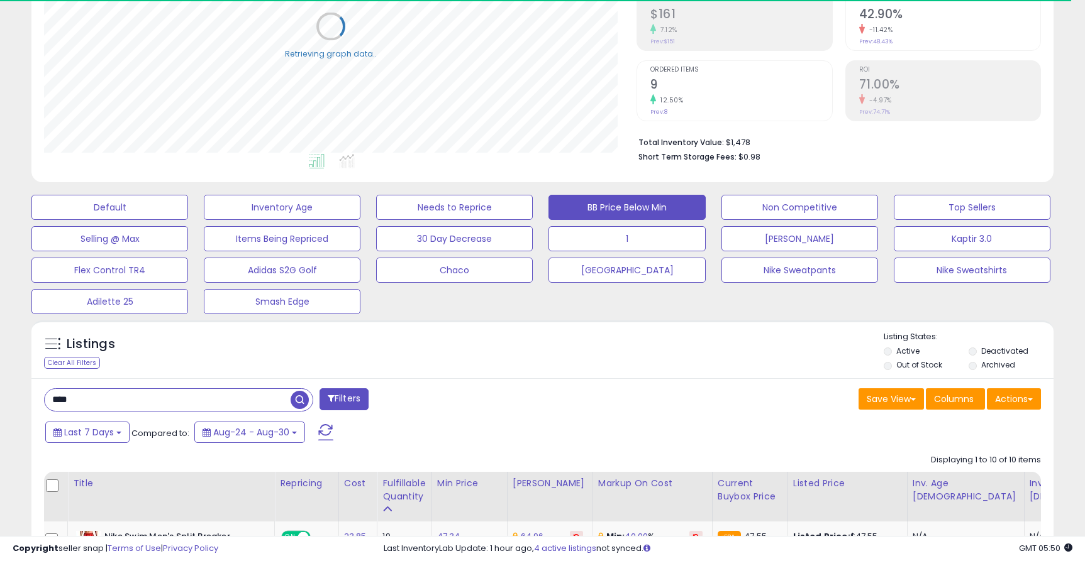
click at [174, 401] on input "****" at bounding box center [168, 400] width 246 height 22
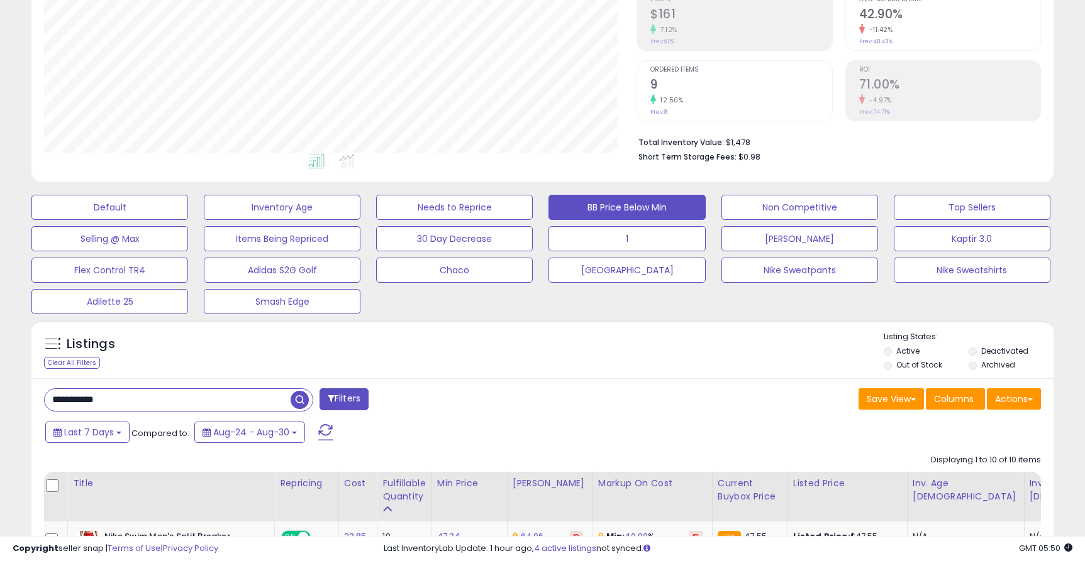
type input "**********"
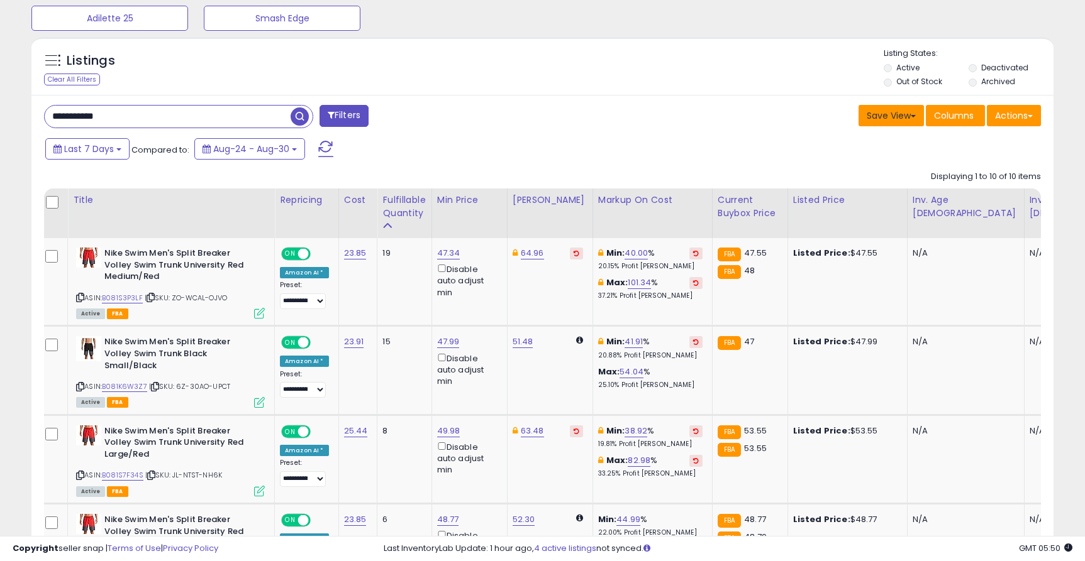
click at [900, 122] on button "Save View" at bounding box center [890, 115] width 65 height 21
click at [870, 138] on link "Save As New View" at bounding box center [853, 142] width 135 height 19
click at [801, 114] on input "text" at bounding box center [794, 115] width 75 height 21
type input "*"
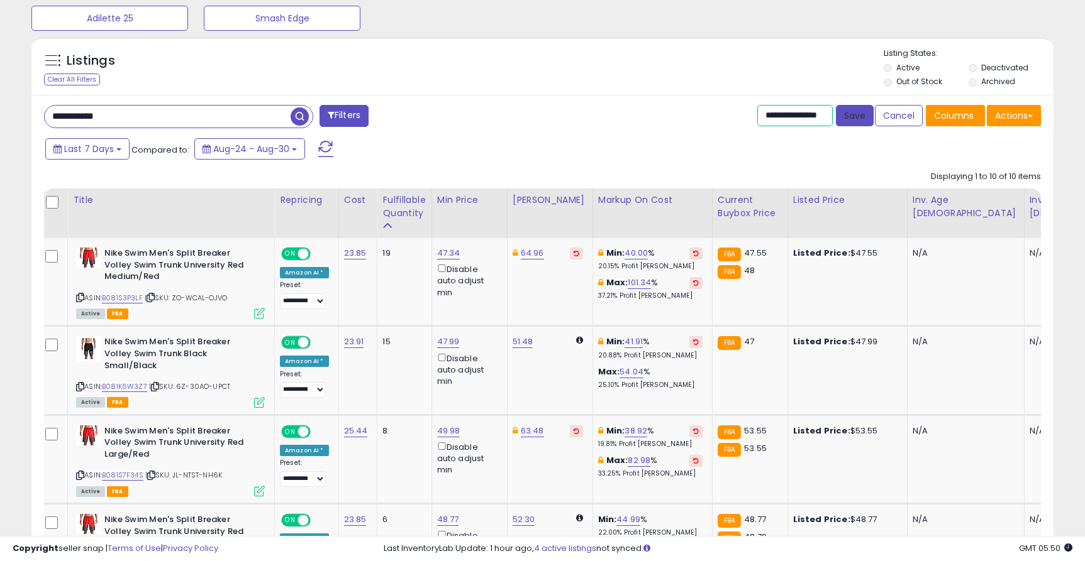
type input "**********"
click at [866, 119] on button "Save" at bounding box center [855, 115] width 38 height 21
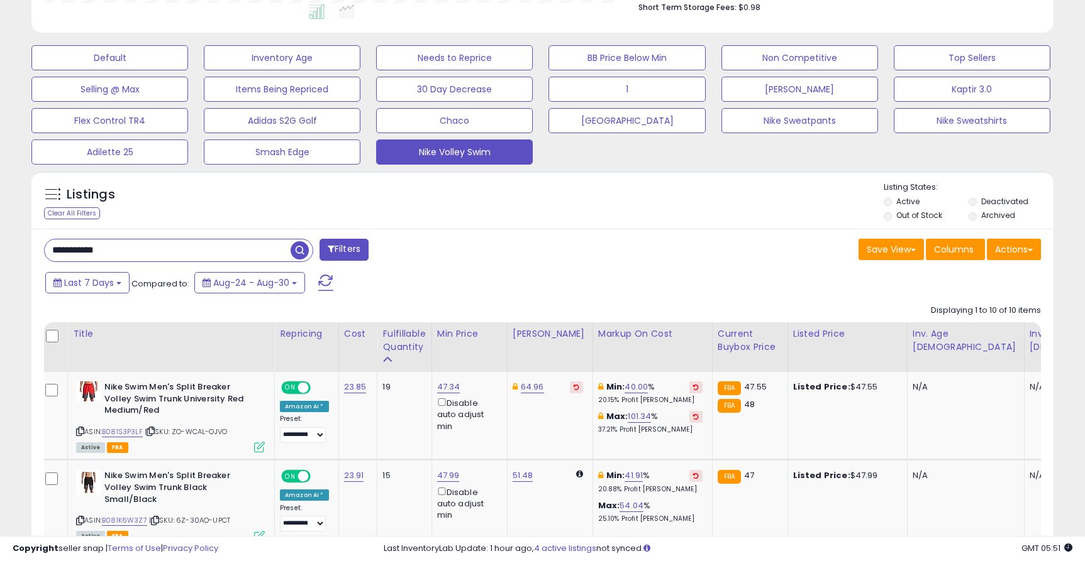
scroll to position [0, 0]
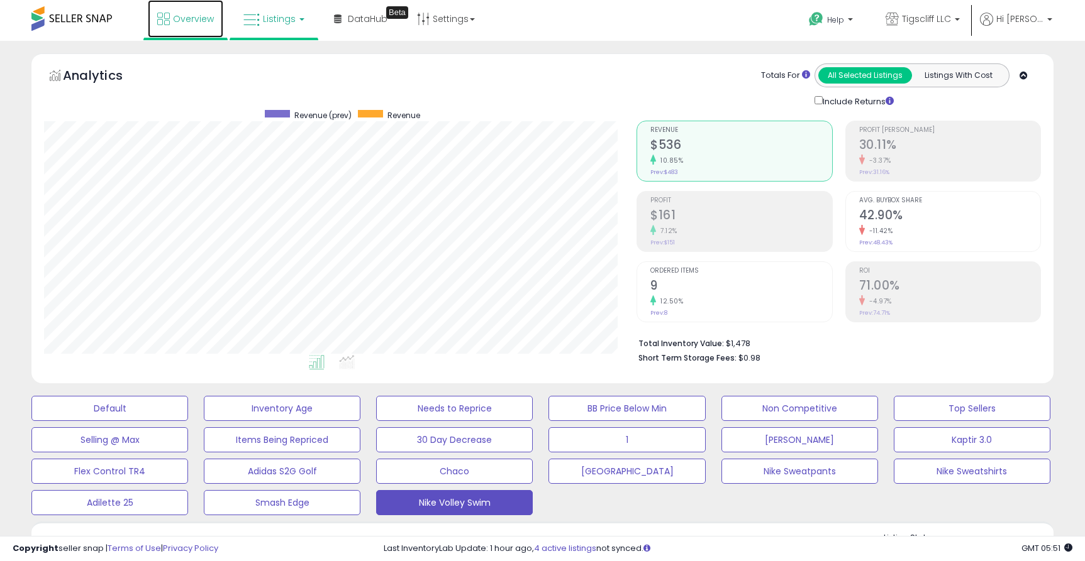
click at [196, 18] on span "Overview" at bounding box center [193, 19] width 41 height 13
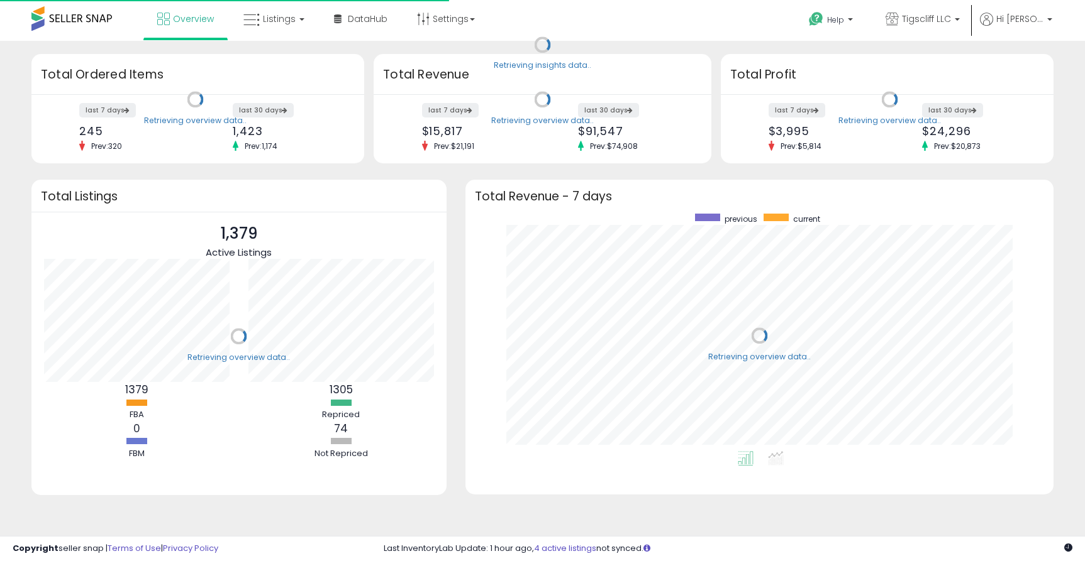
scroll to position [238, 563]
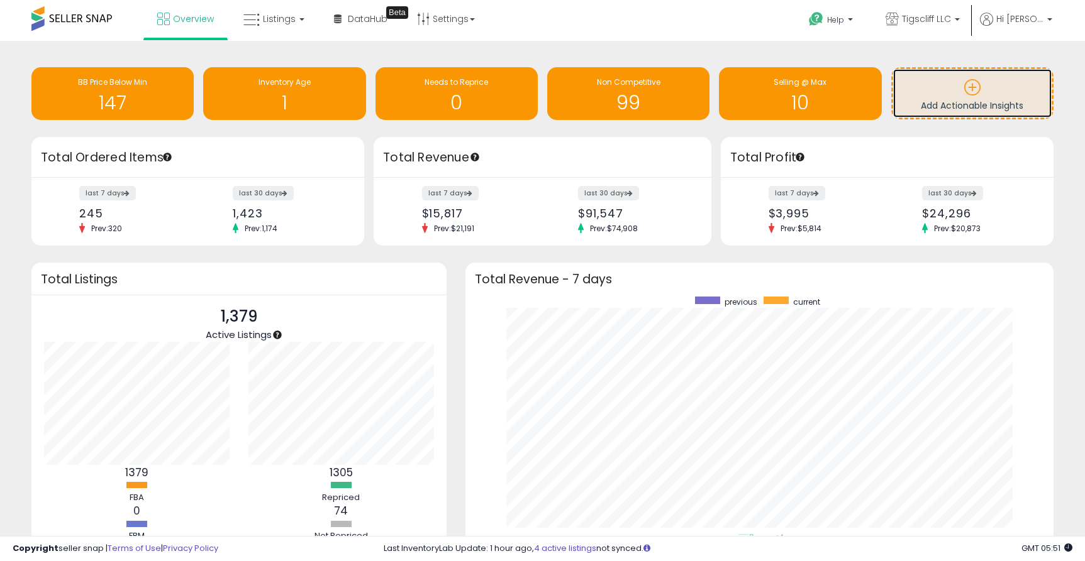
click at [953, 98] on p at bounding box center [972, 89] width 146 height 21
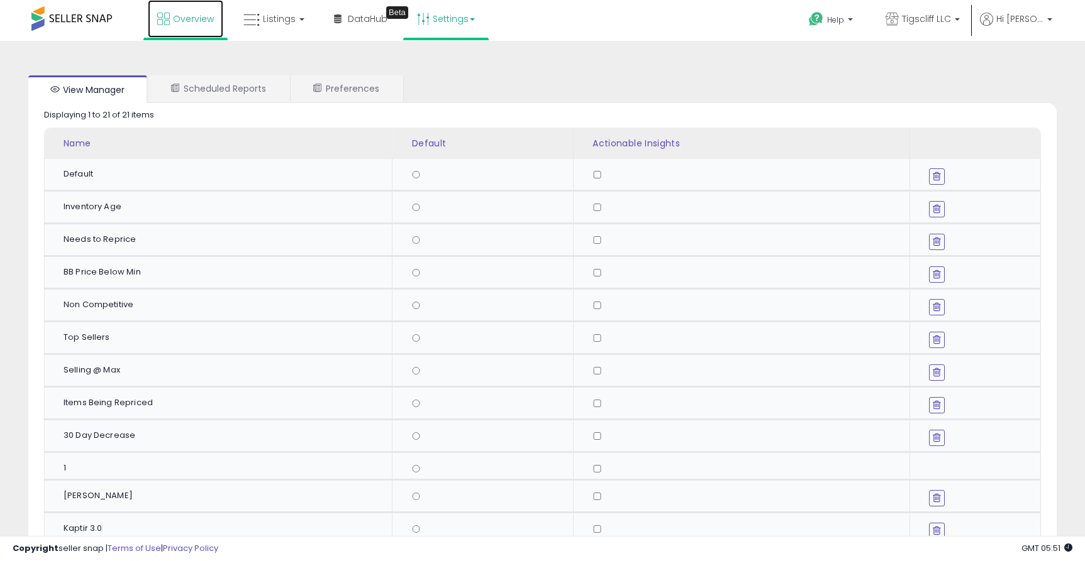
click at [209, 14] on span "Overview" at bounding box center [193, 19] width 41 height 13
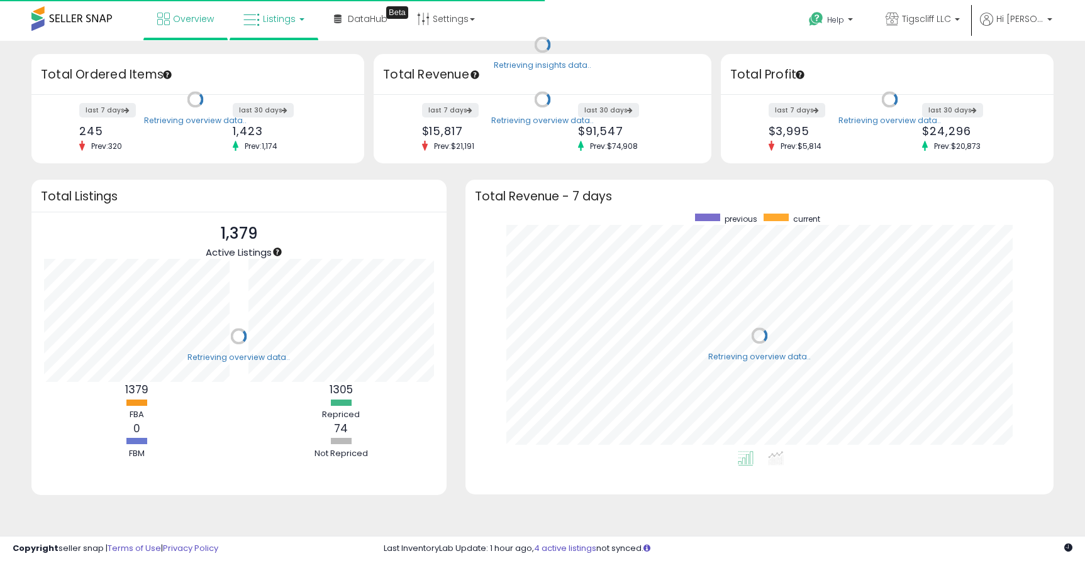
scroll to position [238, 563]
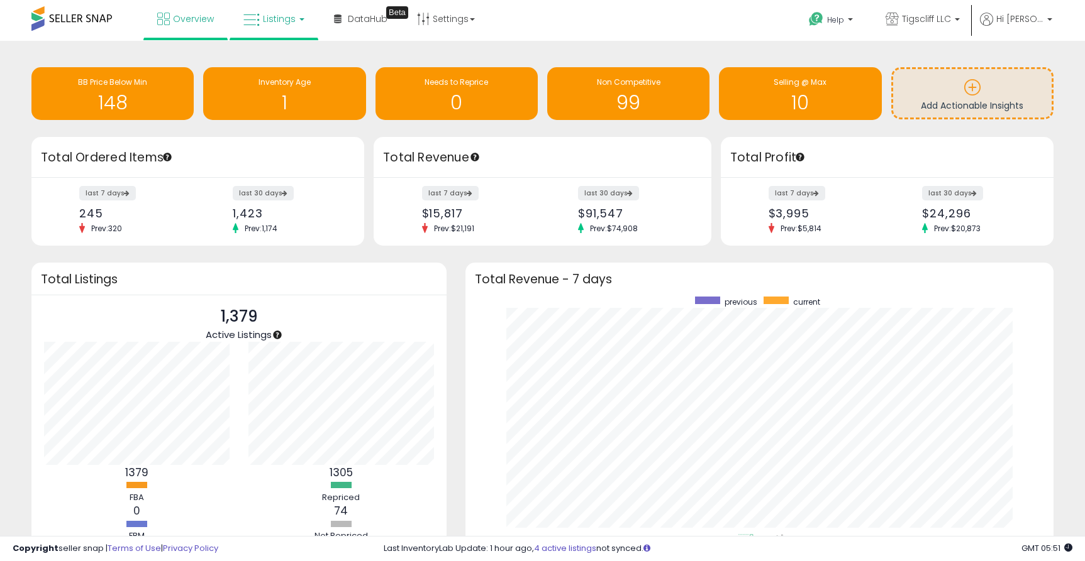
click at [301, 17] on link "Listings" at bounding box center [274, 19] width 80 height 38
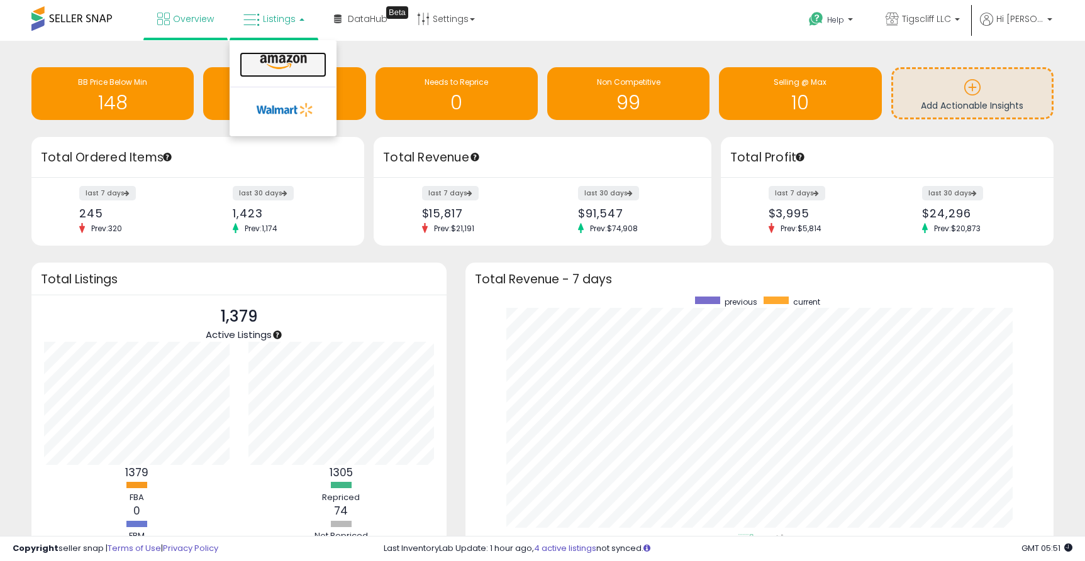
click at [299, 55] on icon at bounding box center [283, 62] width 55 height 16
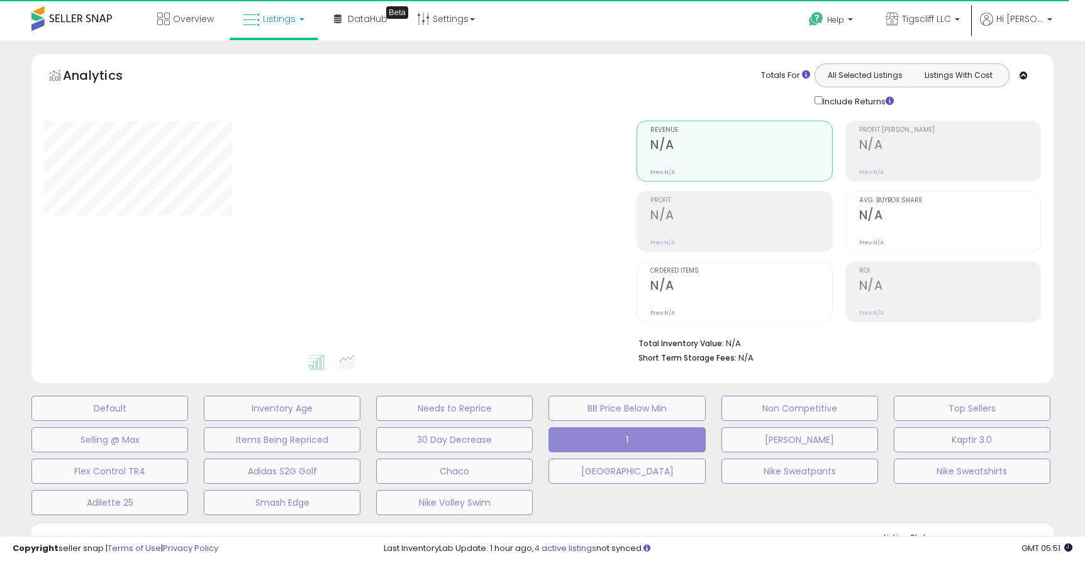
select select "**"
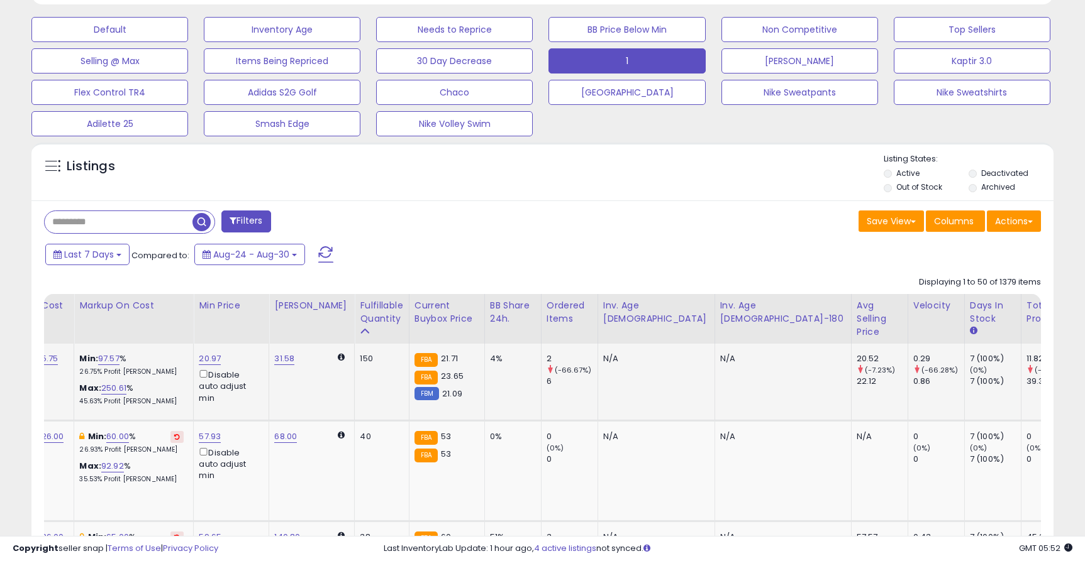
scroll to position [0, 354]
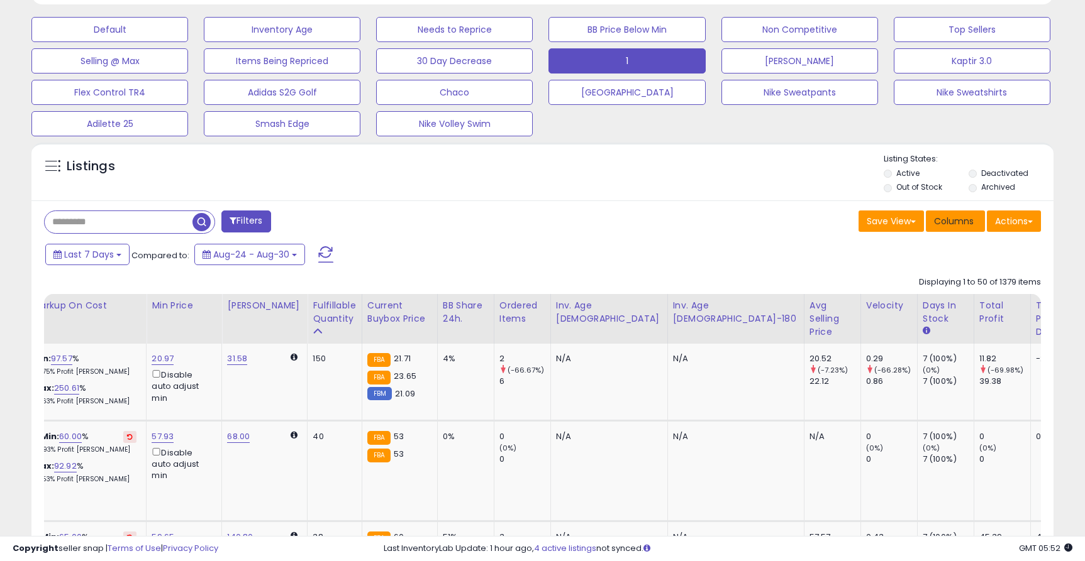
click at [963, 219] on span "Columns" at bounding box center [954, 221] width 40 height 13
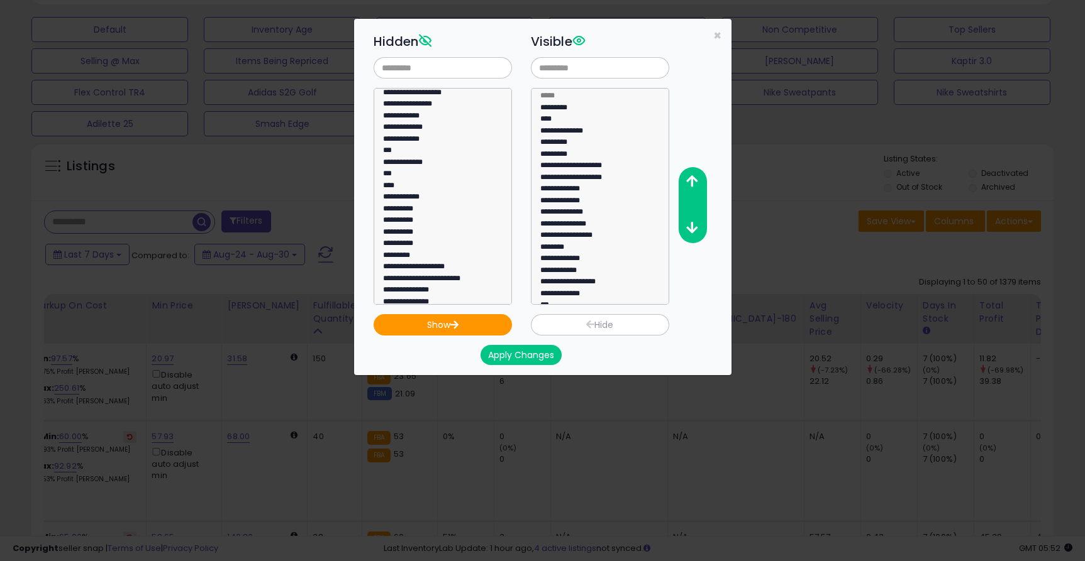
scroll to position [826, 0]
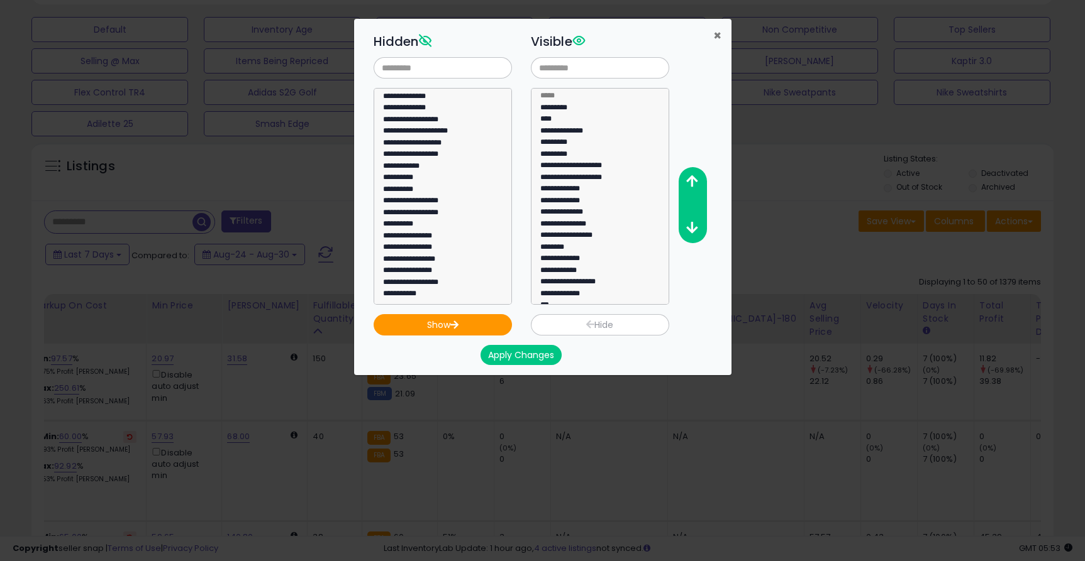
click at [716, 32] on span "×" at bounding box center [717, 35] width 8 height 18
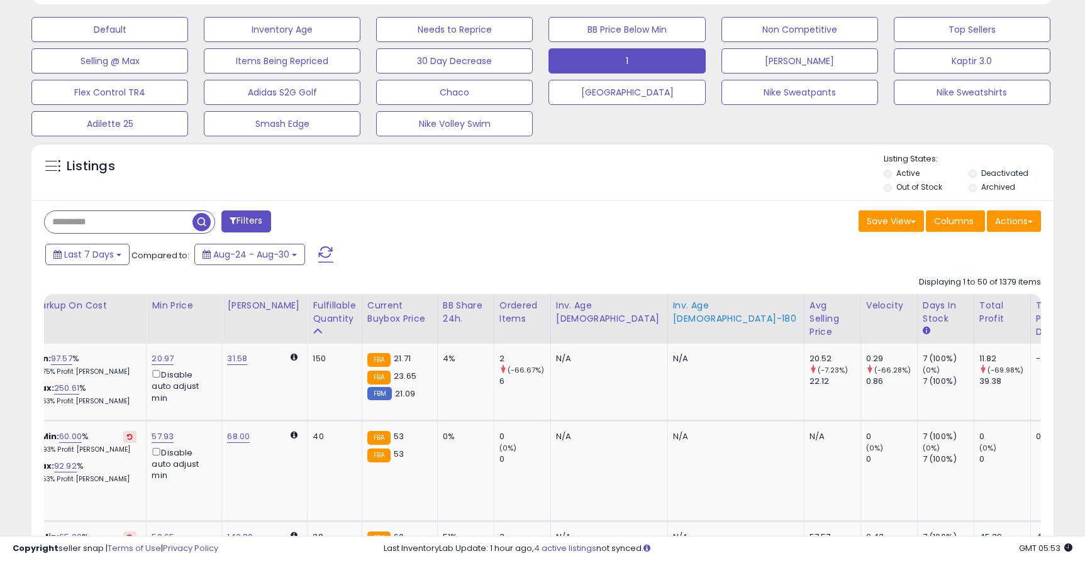
click at [673, 320] on div "Inv. Age [DEMOGRAPHIC_DATA]-180" at bounding box center [736, 312] width 126 height 26
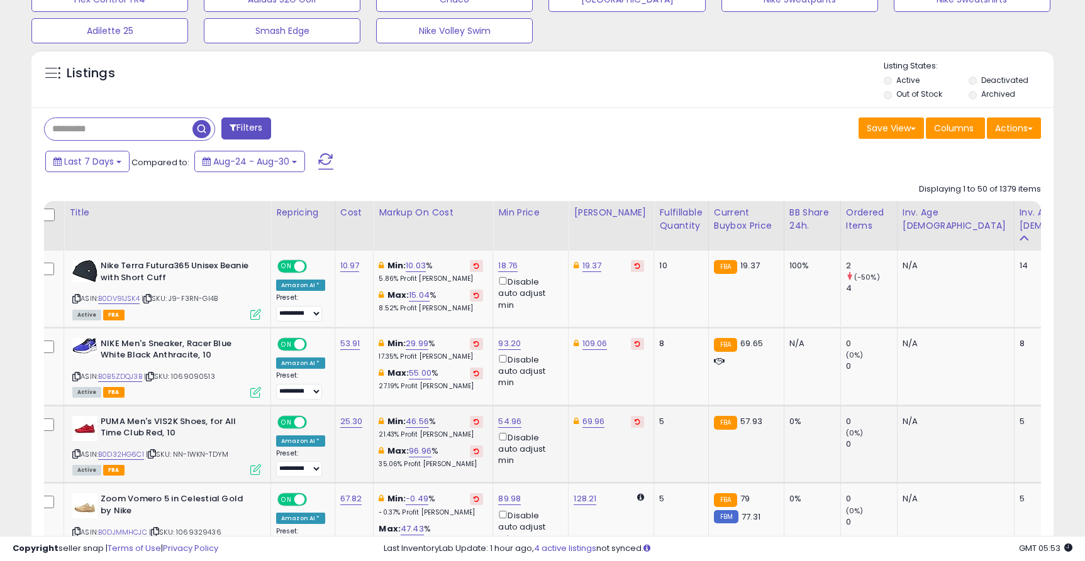
scroll to position [0, 0]
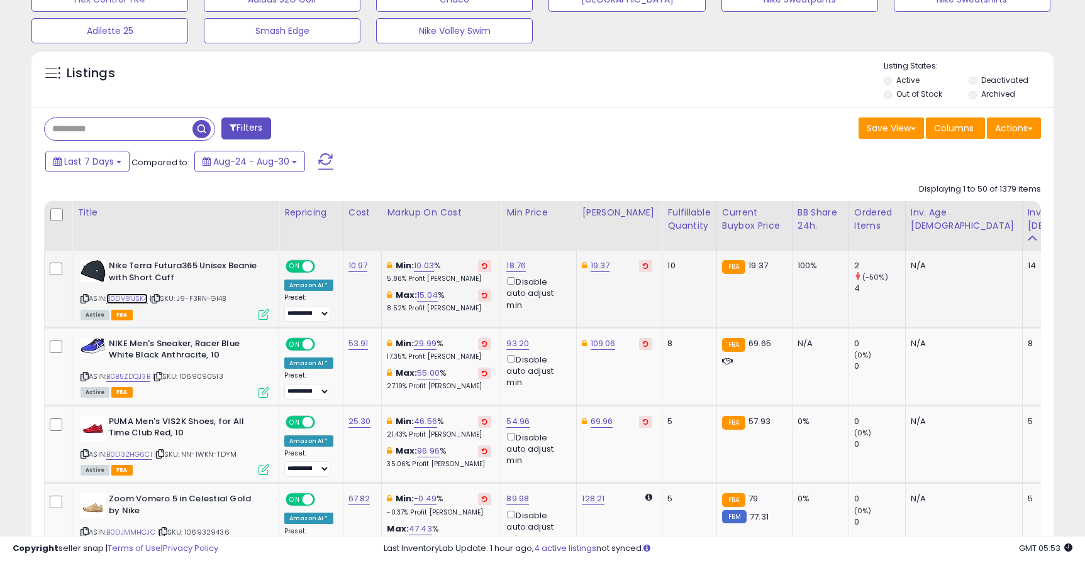
click at [138, 304] on link "B0DV91JSK4" at bounding box center [126, 299] width 41 height 11
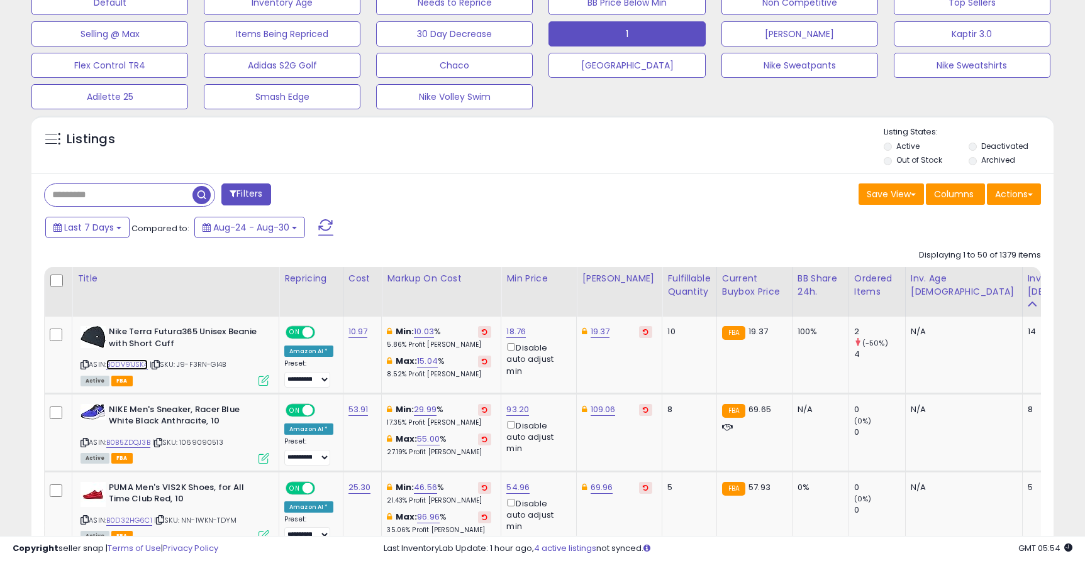
scroll to position [407, 0]
click at [905, 190] on button "Save View" at bounding box center [890, 193] width 65 height 21
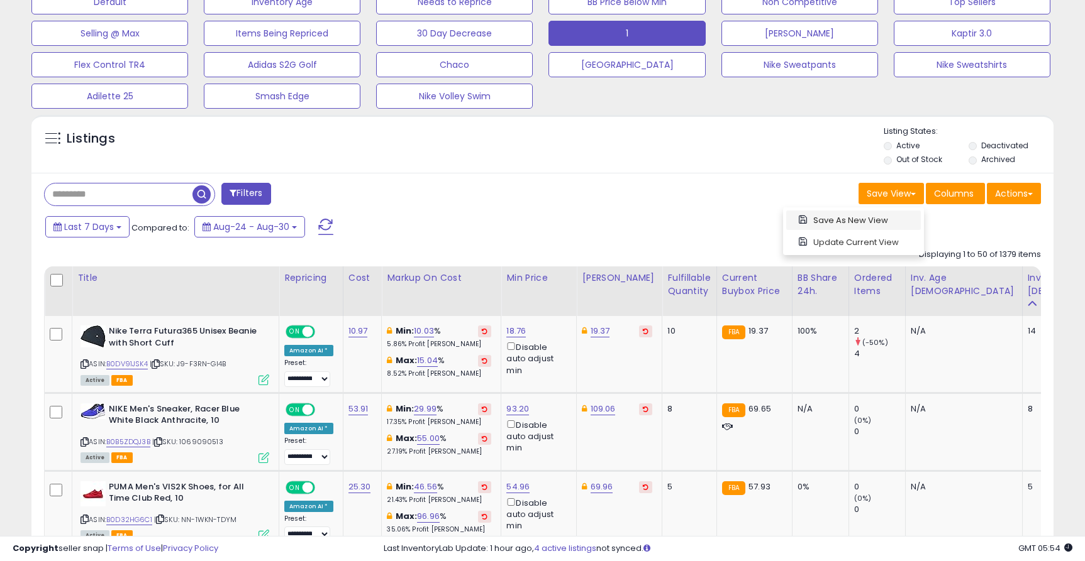
click at [861, 219] on link "Save As New View" at bounding box center [853, 220] width 135 height 19
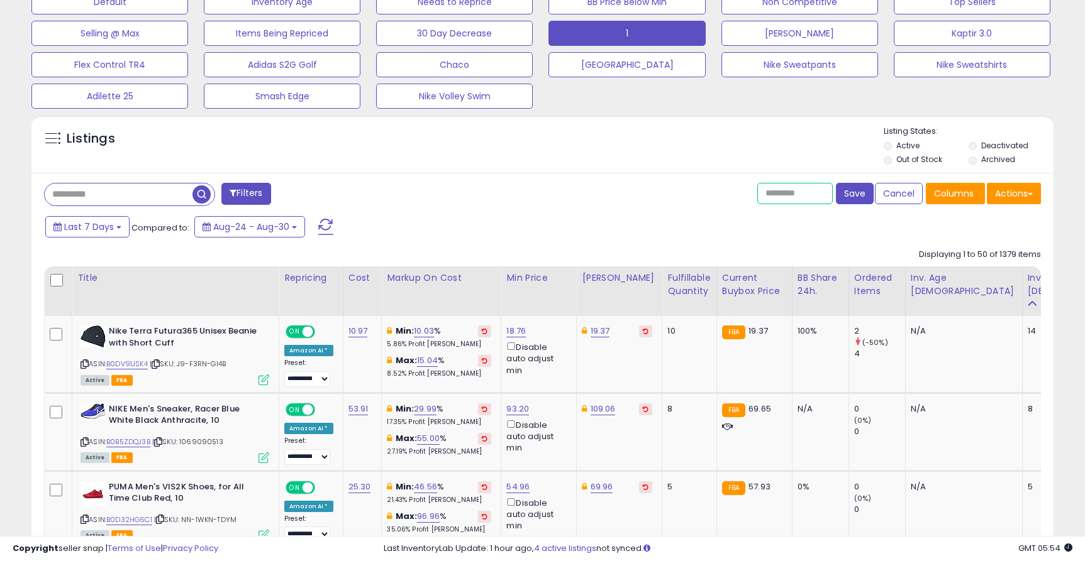
click at [790, 193] on input "text" at bounding box center [794, 193] width 75 height 21
type input "******"
click at [854, 194] on button "Save" at bounding box center [855, 193] width 38 height 21
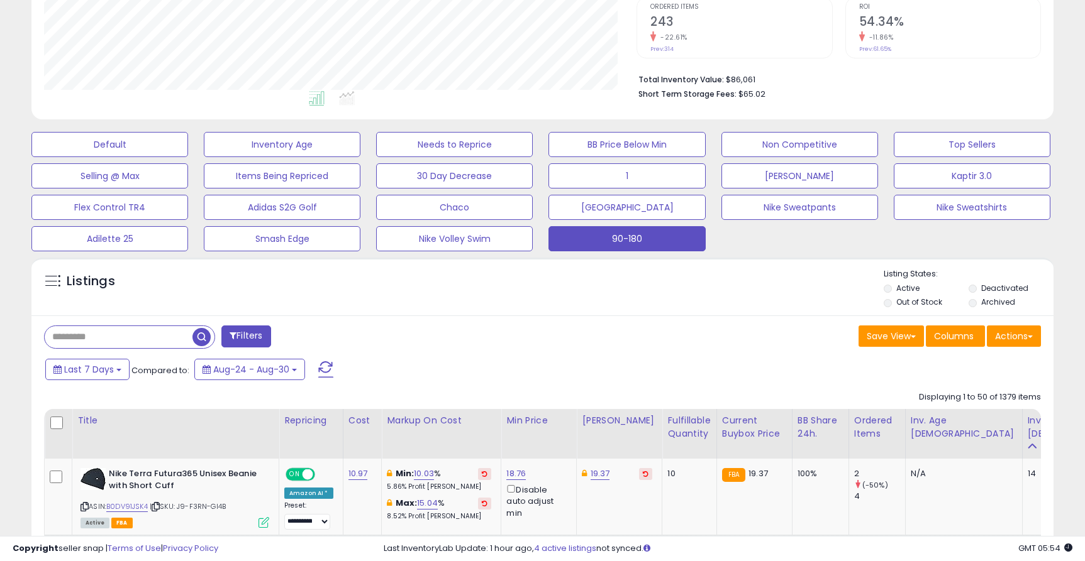
scroll to position [0, 0]
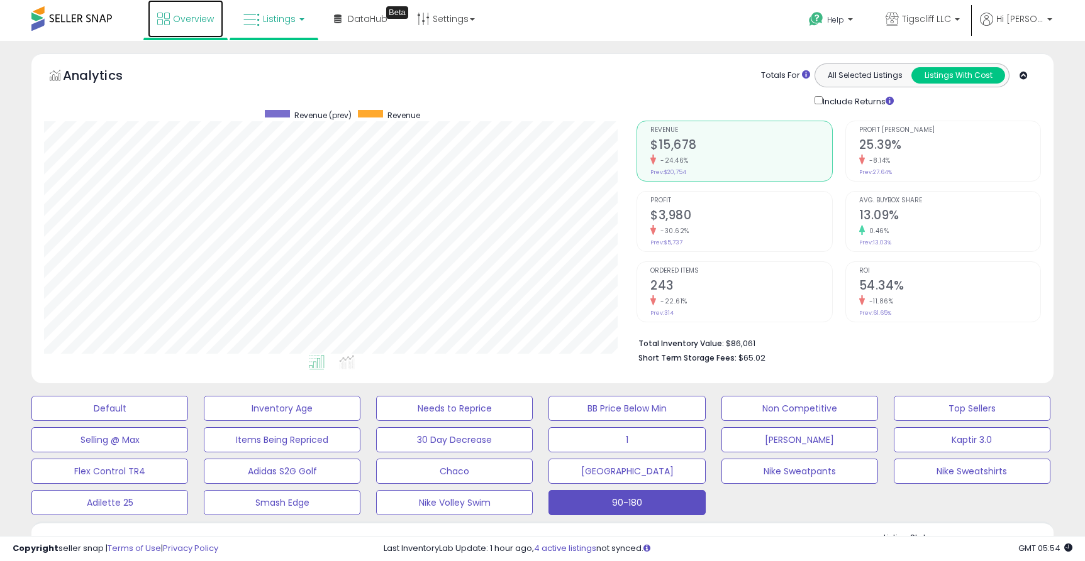
click at [174, 19] on span "Overview" at bounding box center [193, 19] width 41 height 13
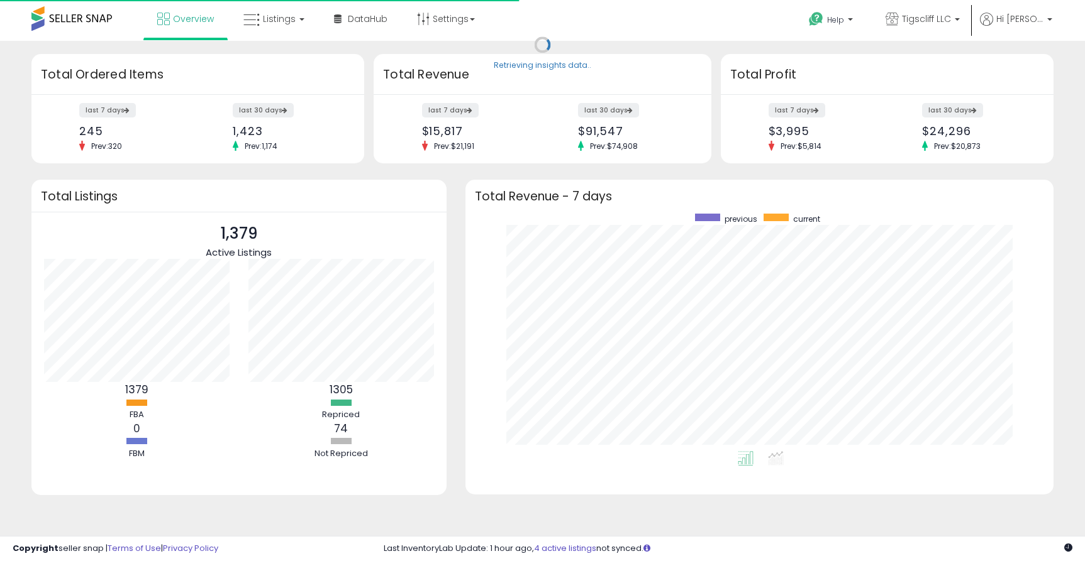
scroll to position [238, 563]
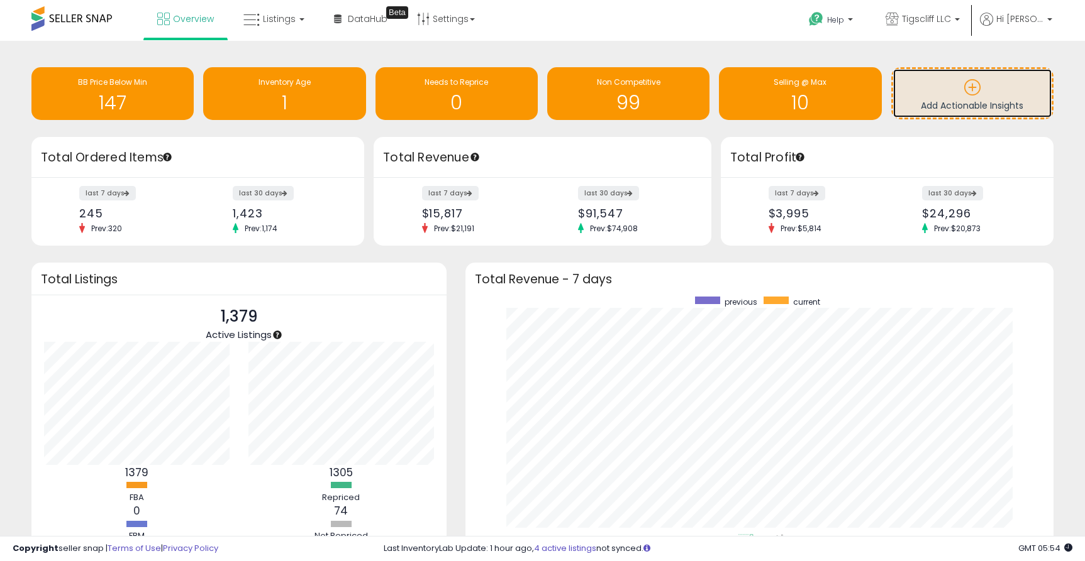
click at [986, 100] on span "Add Actionable Insights" at bounding box center [971, 105] width 102 height 13
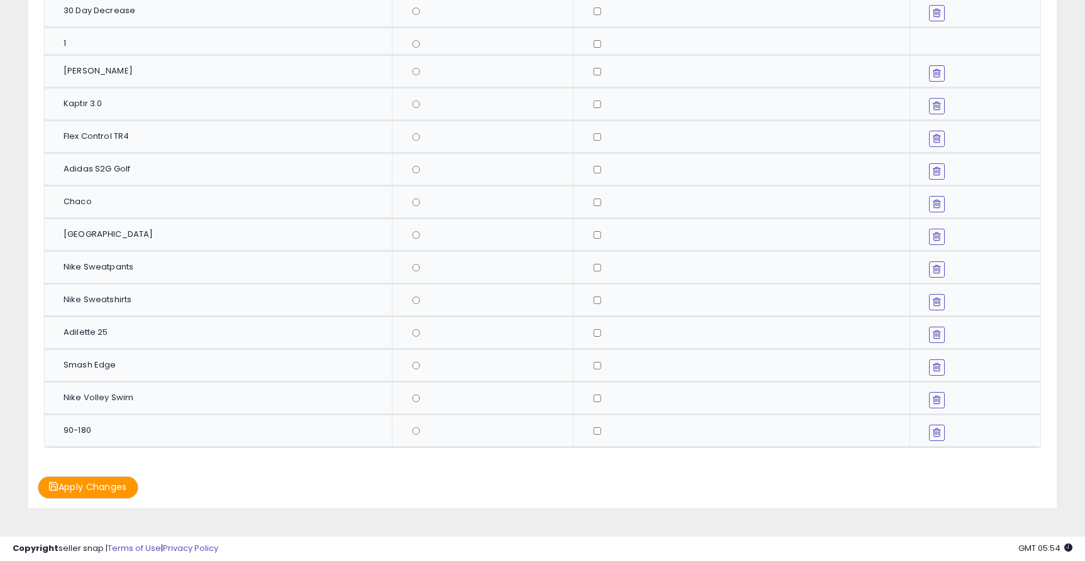
scroll to position [456, 0]
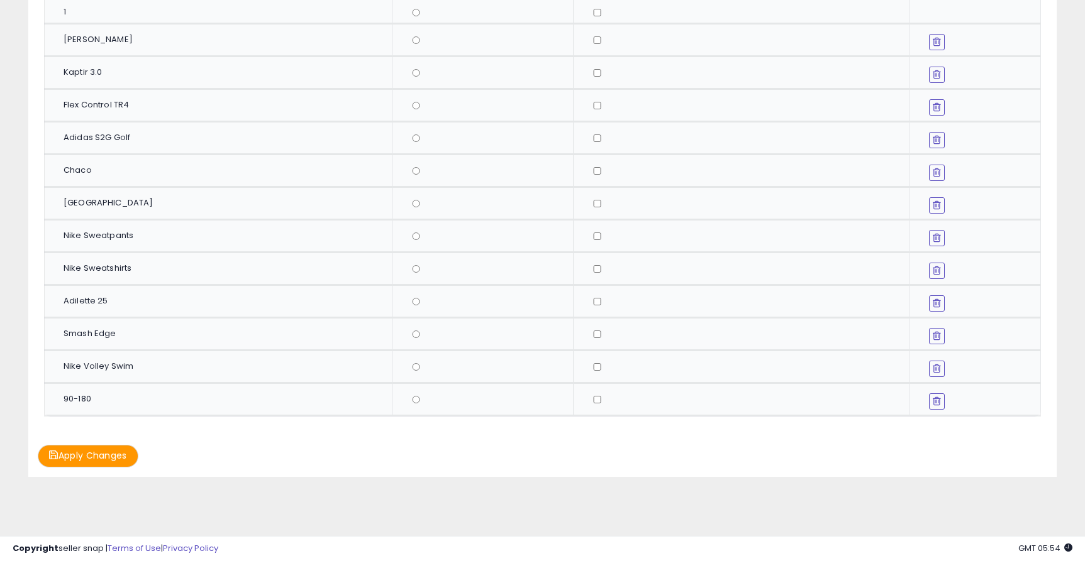
click at [104, 456] on button "Apply Changes" at bounding box center [88, 456] width 101 height 22
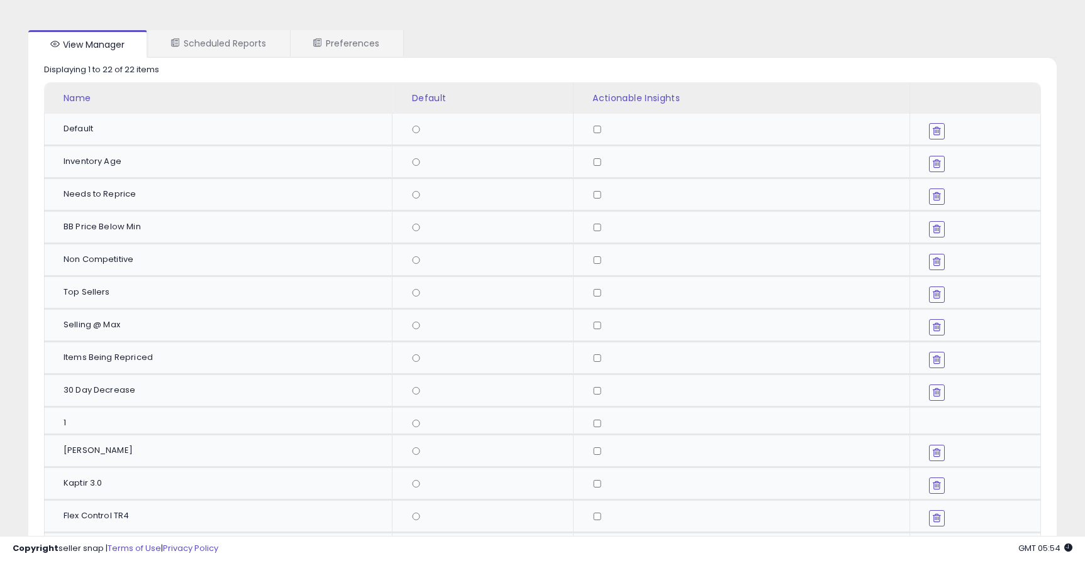
scroll to position [0, 0]
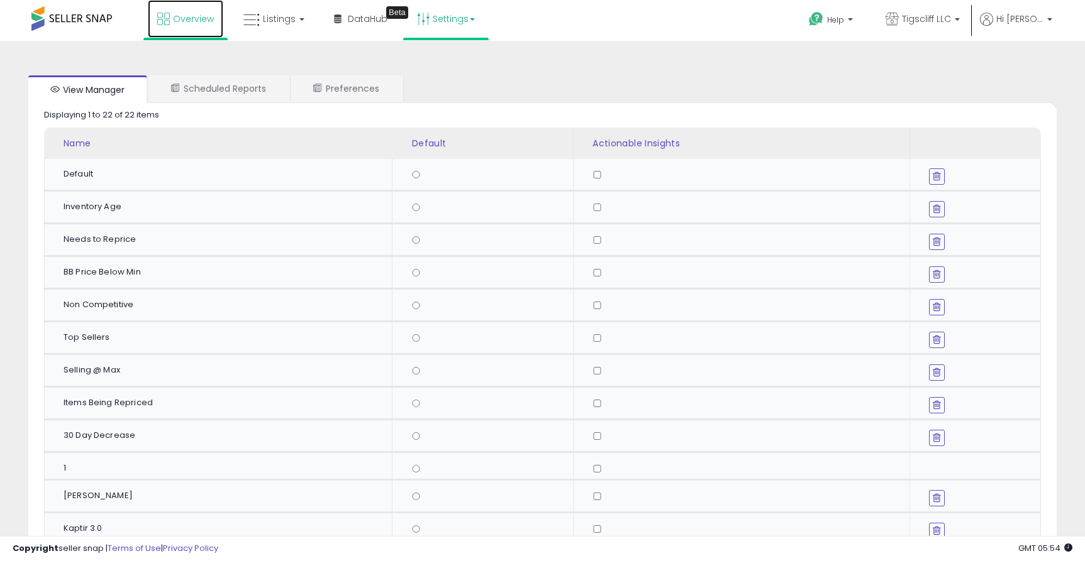
click at [162, 8] on link "Overview" at bounding box center [185, 19] width 75 height 38
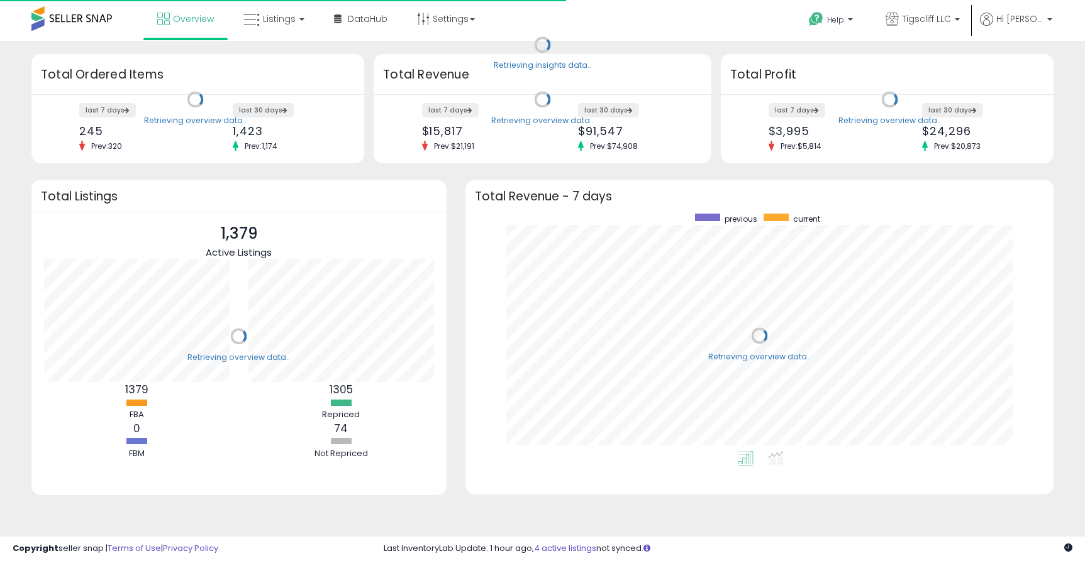
scroll to position [238, 563]
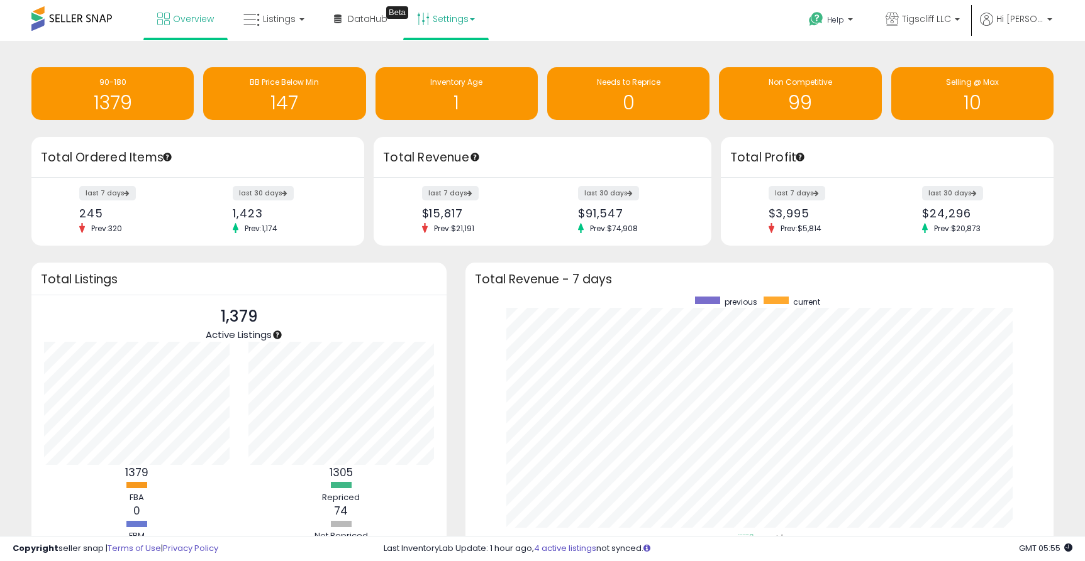
click at [454, 16] on link "Settings" at bounding box center [445, 19] width 77 height 38
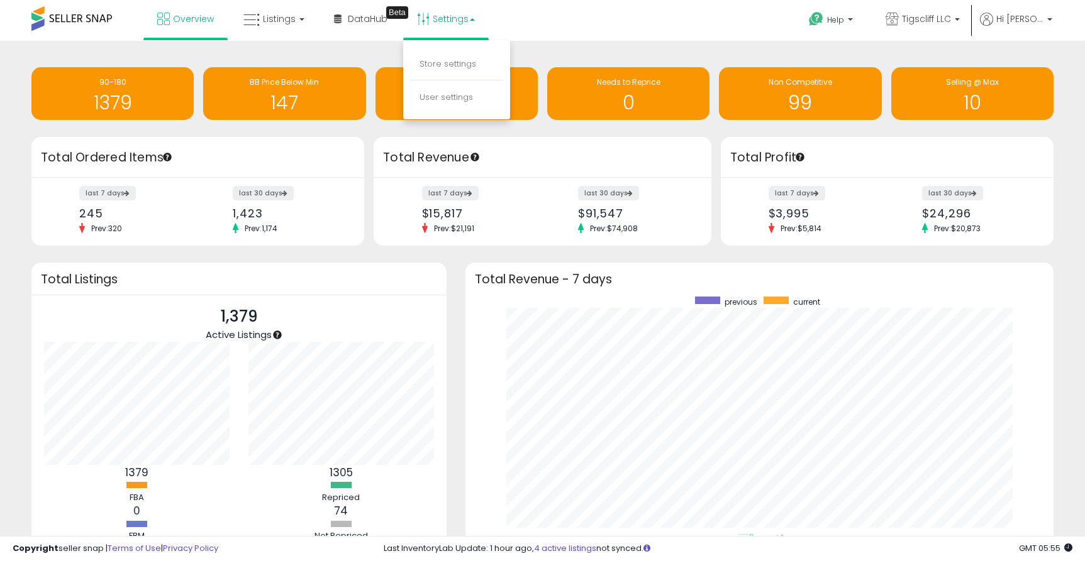
click at [526, 34] on div "Overview Listings DataHub Beta" at bounding box center [349, 26] width 717 height 53
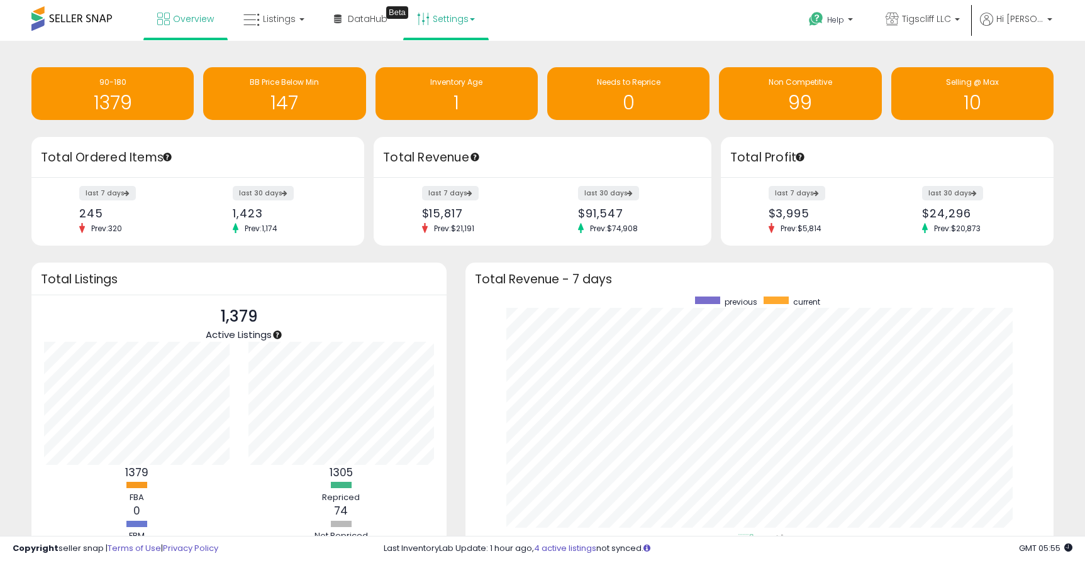
click at [452, 17] on link "Settings" at bounding box center [445, 19] width 77 height 38
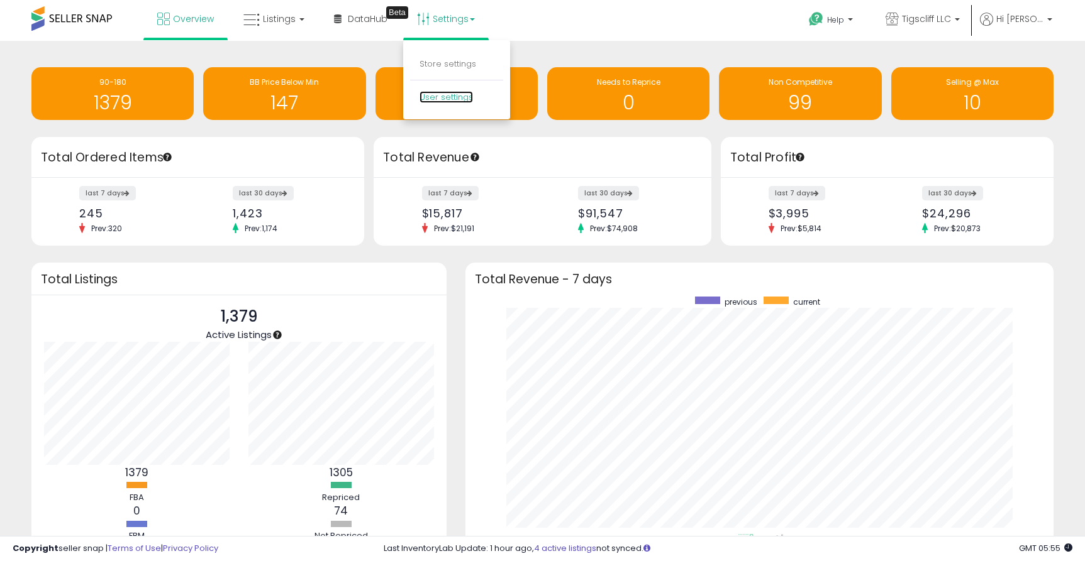
click at [448, 101] on link "User settings" at bounding box center [445, 97] width 53 height 12
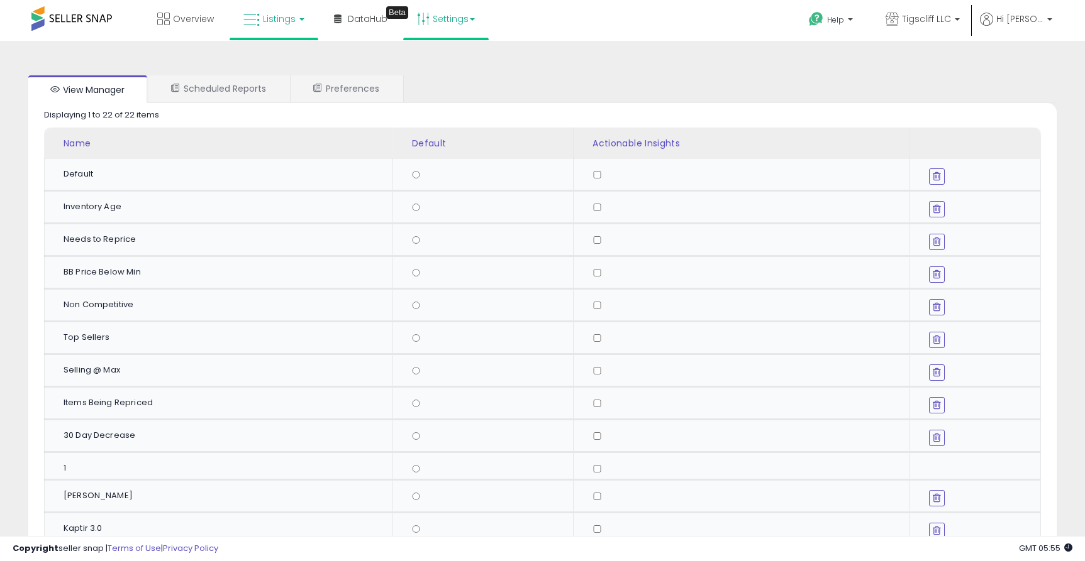
click at [258, 18] on icon at bounding box center [251, 20] width 16 height 16
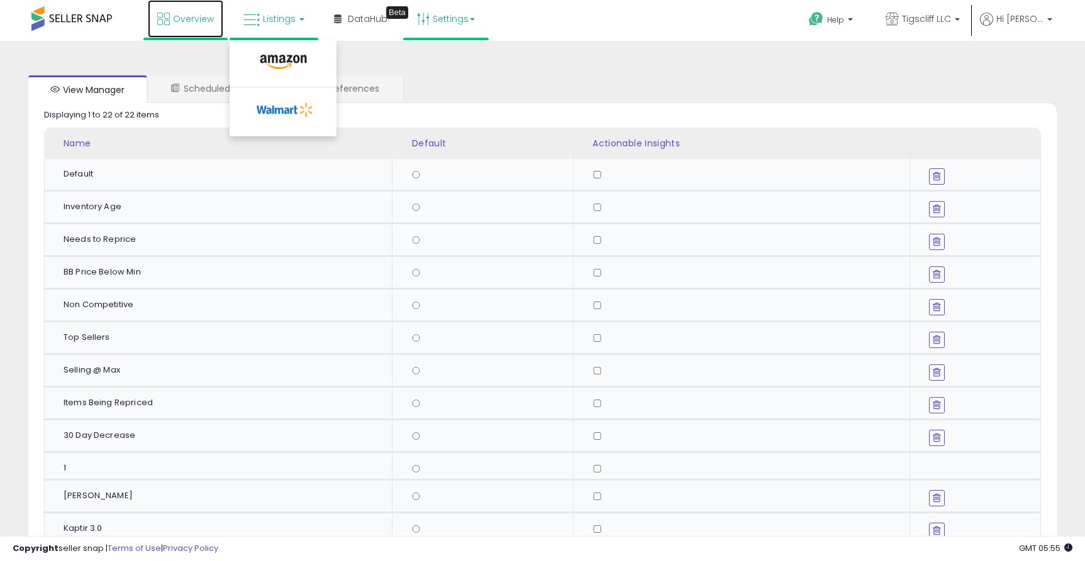
click at [174, 9] on link "Overview" at bounding box center [185, 19] width 75 height 38
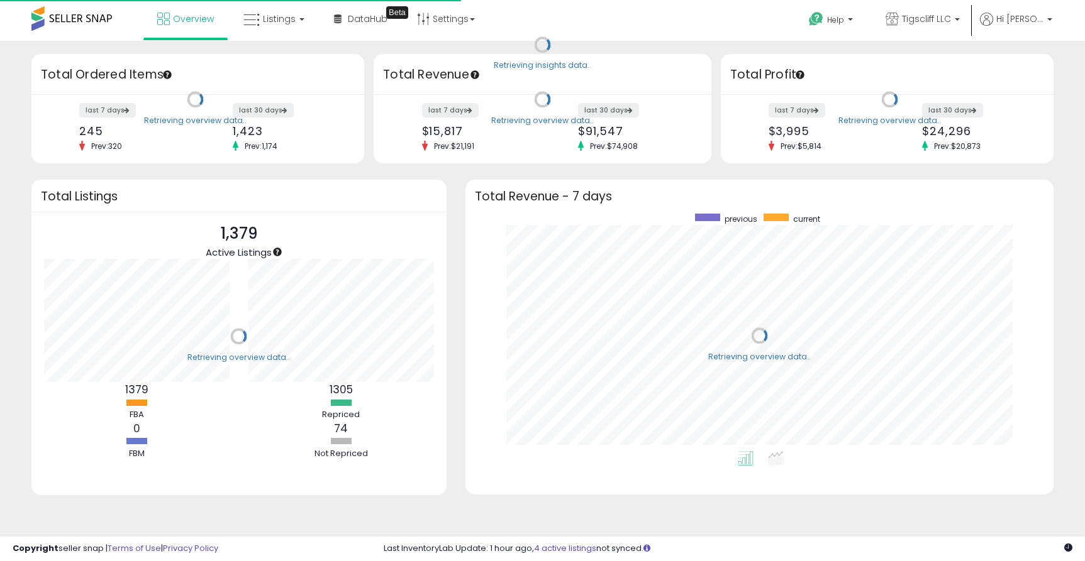
scroll to position [238, 563]
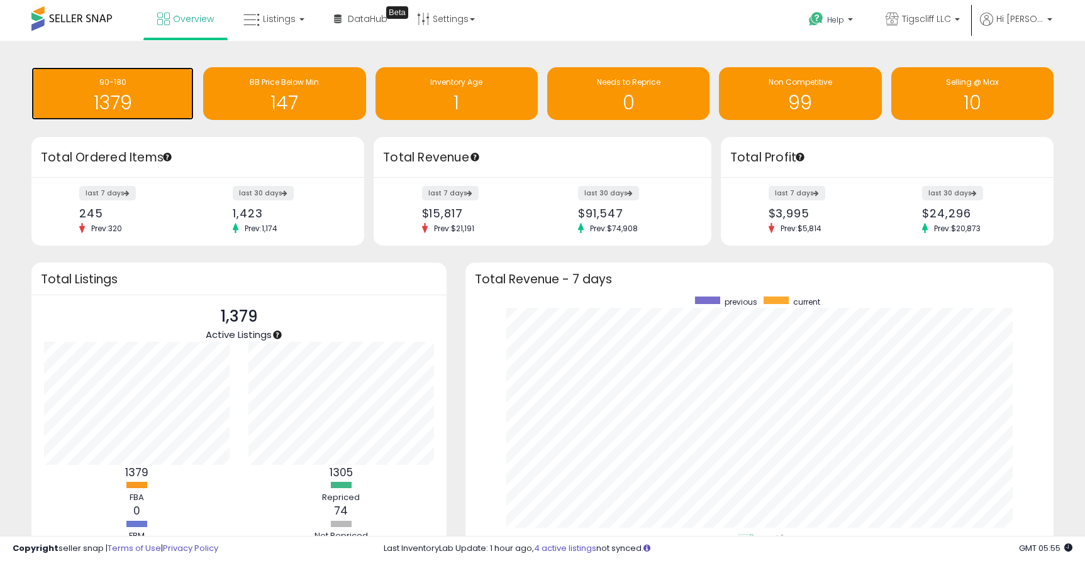
click at [121, 81] on span "90-180" at bounding box center [112, 82] width 27 height 11
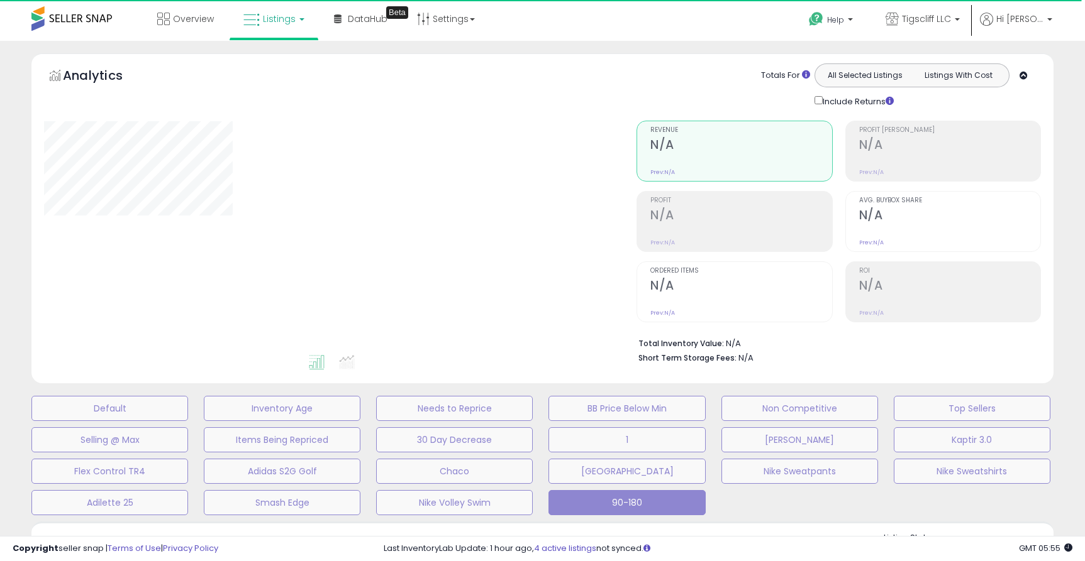
select select "**"
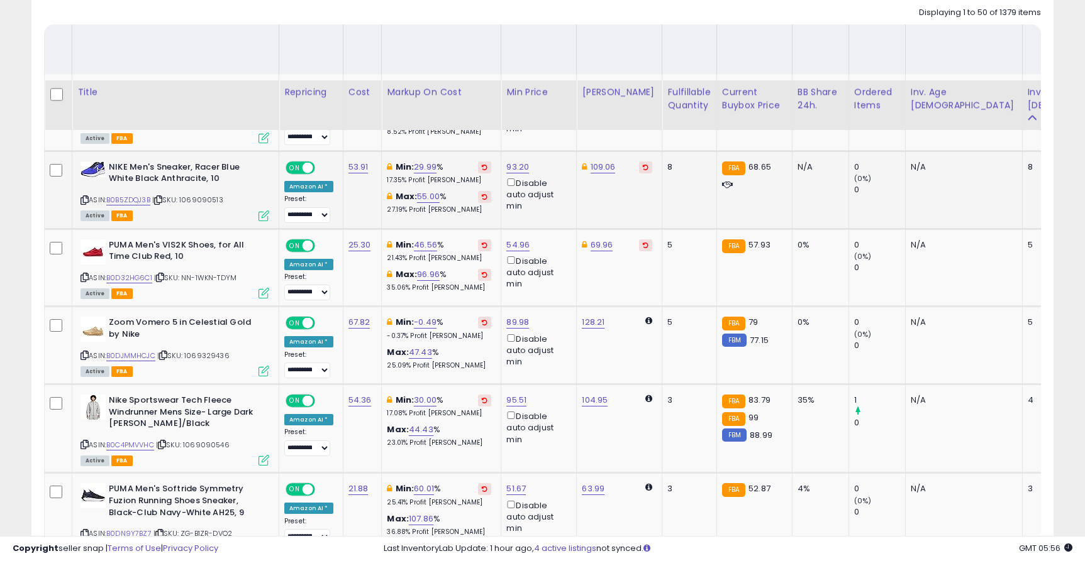
scroll to position [768, 0]
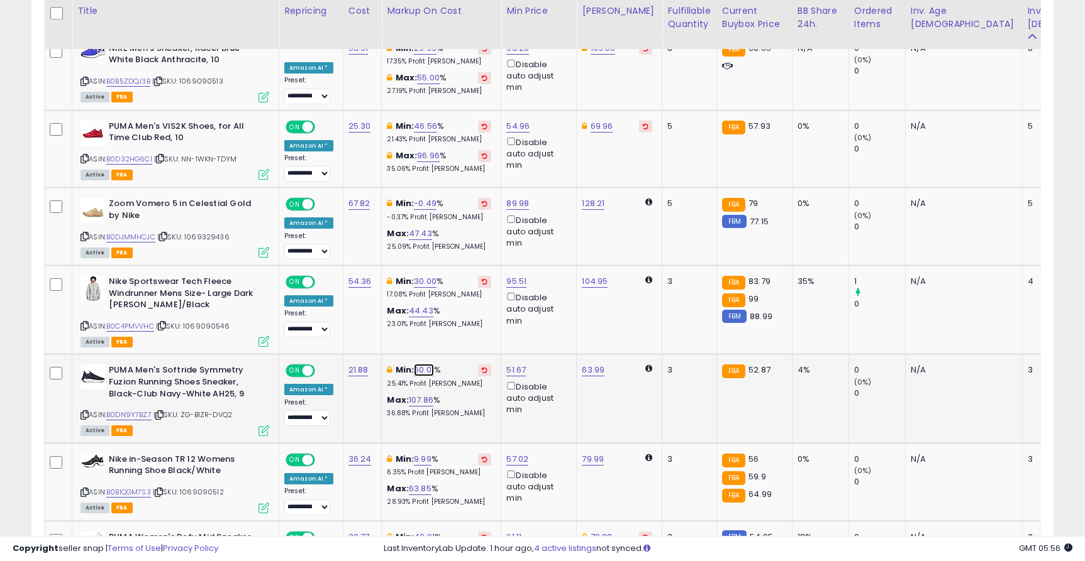
click at [424, 377] on link "60.01" at bounding box center [424, 370] width 20 height 13
type input "*"
type input "**"
click button "submit" at bounding box center [461, 339] width 21 height 19
click at [305, 426] on select "**********" at bounding box center [307, 419] width 46 height 16
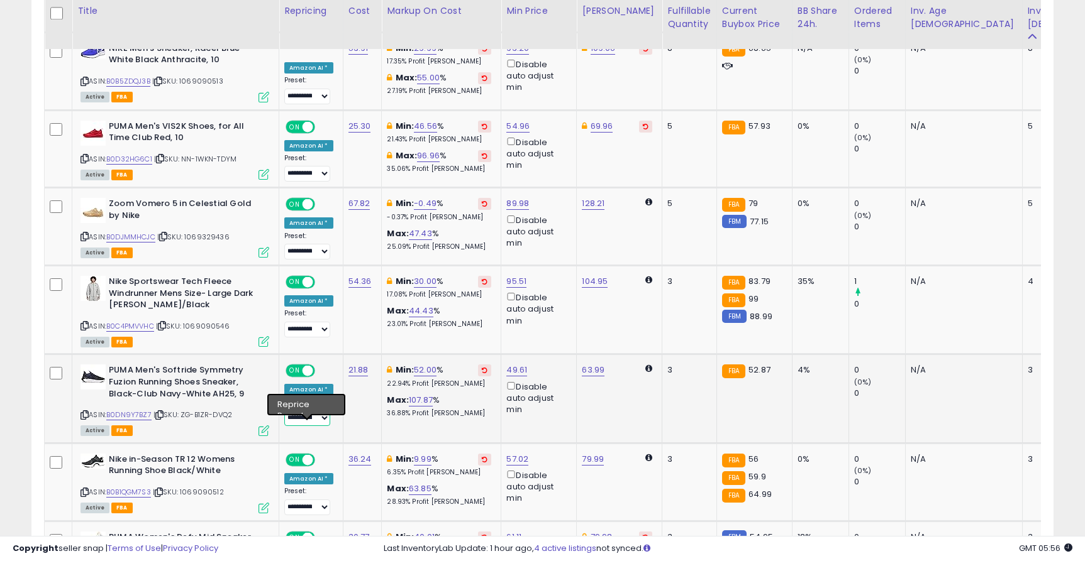
select select "**********"
click at [284, 424] on select "**********" at bounding box center [307, 419] width 46 height 16
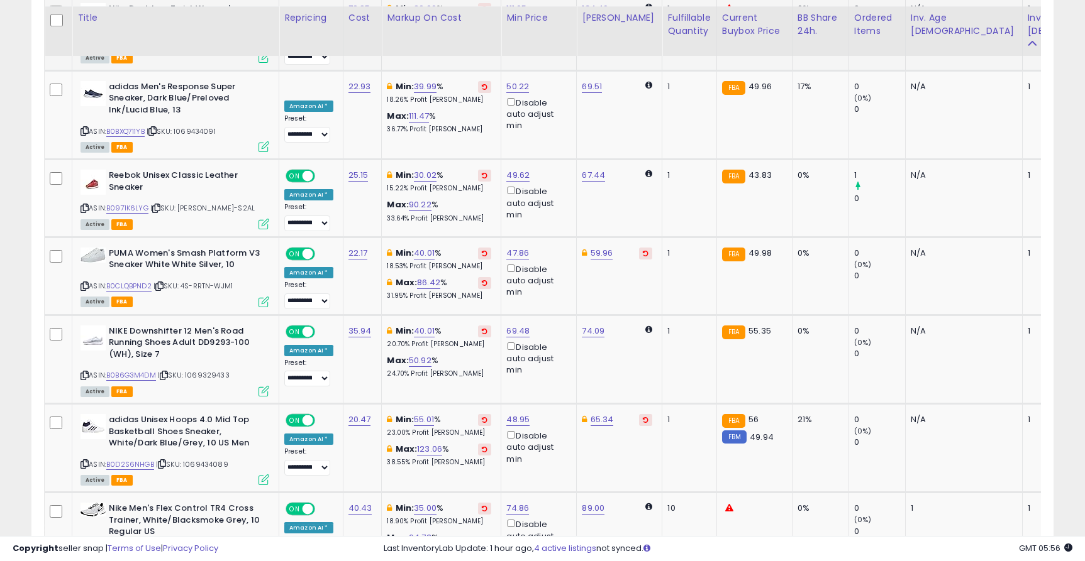
scroll to position [3088, 0]
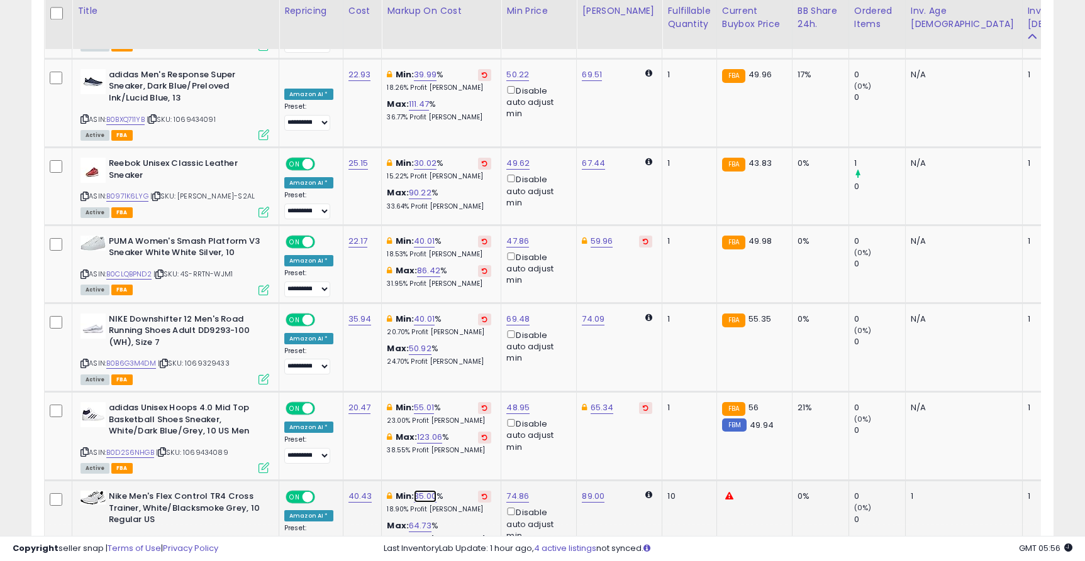
click at [420, 490] on link "35.00" at bounding box center [425, 496] width 23 height 13
type input "*"
type input "**"
click button "submit" at bounding box center [462, 409] width 21 height 19
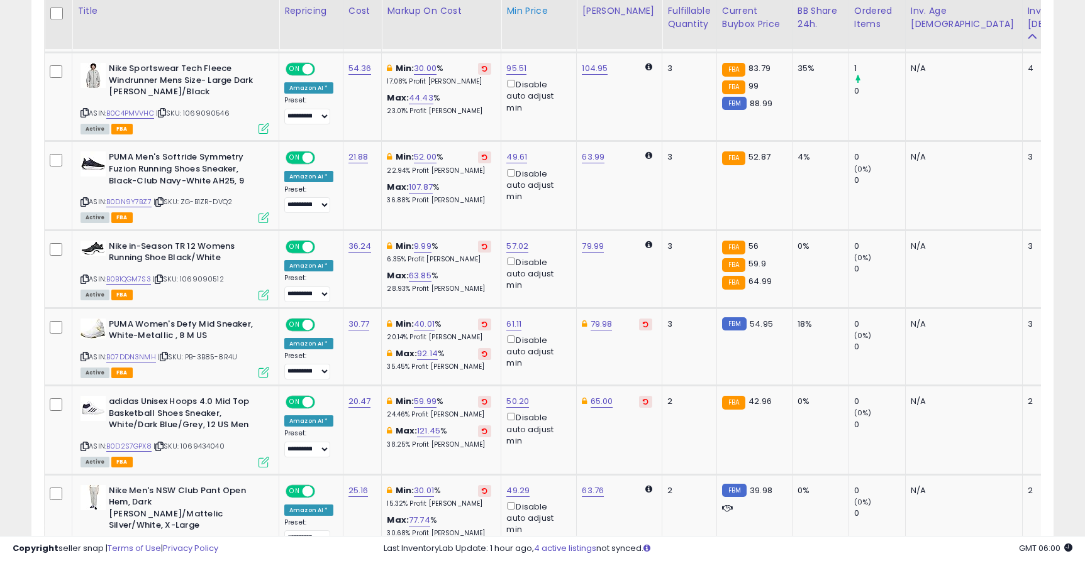
scroll to position [1000, 0]
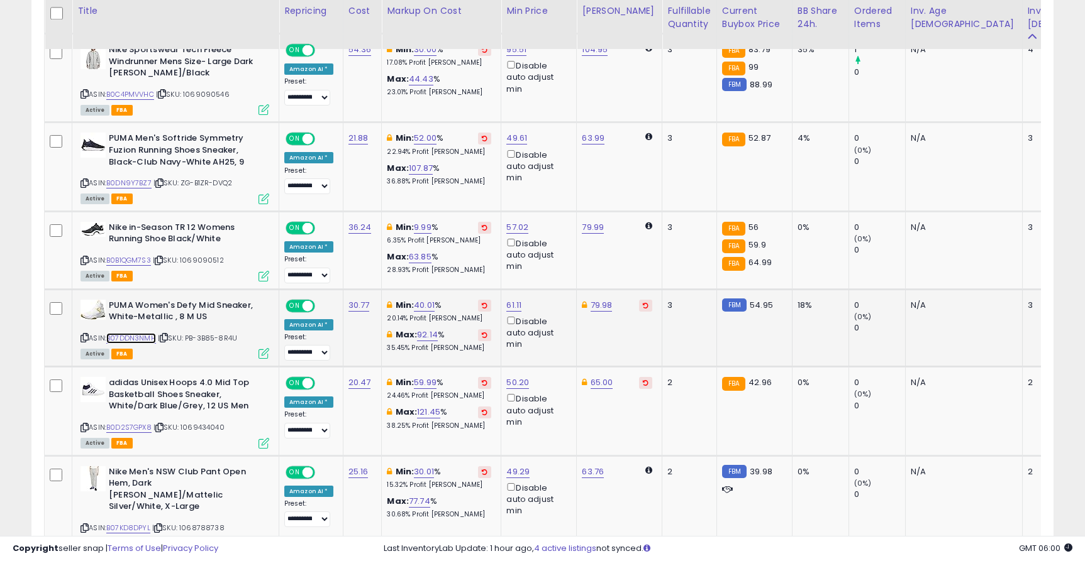
click at [137, 344] on link "B07DDN3NMH" at bounding box center [131, 338] width 50 height 11
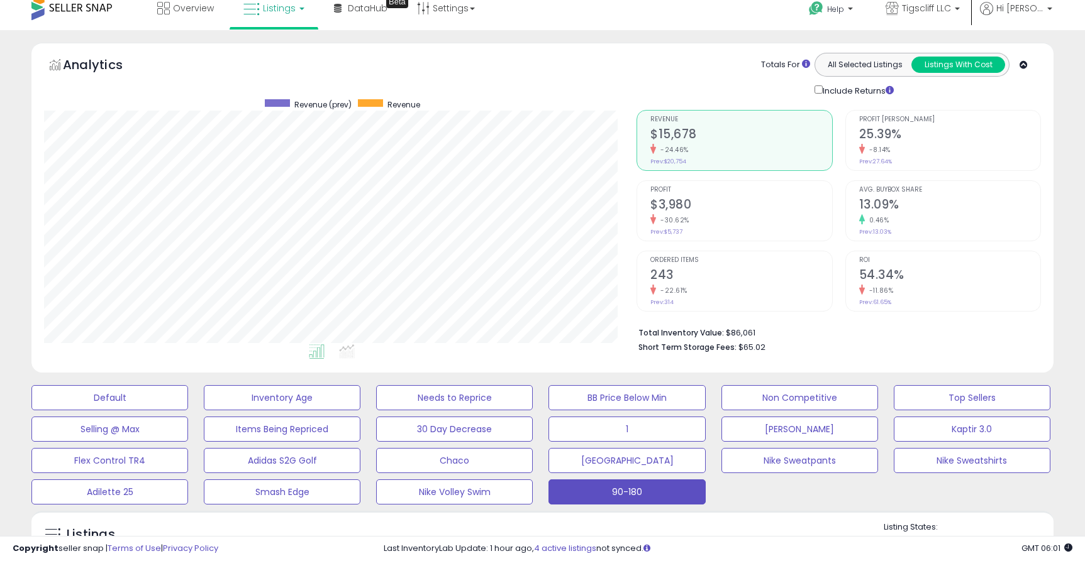
scroll to position [10, 0]
